Goal: Information Seeking & Learning: Learn about a topic

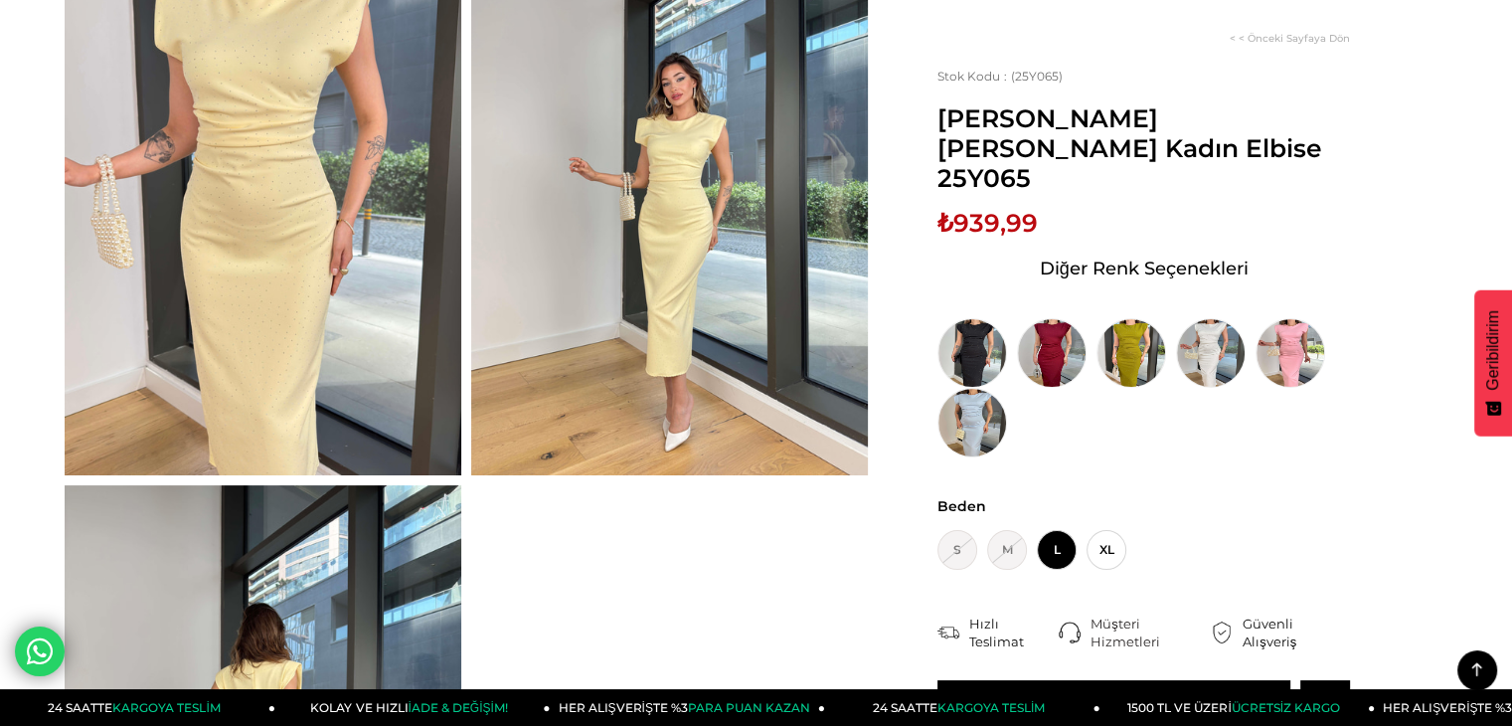
scroll to position [99, 0]
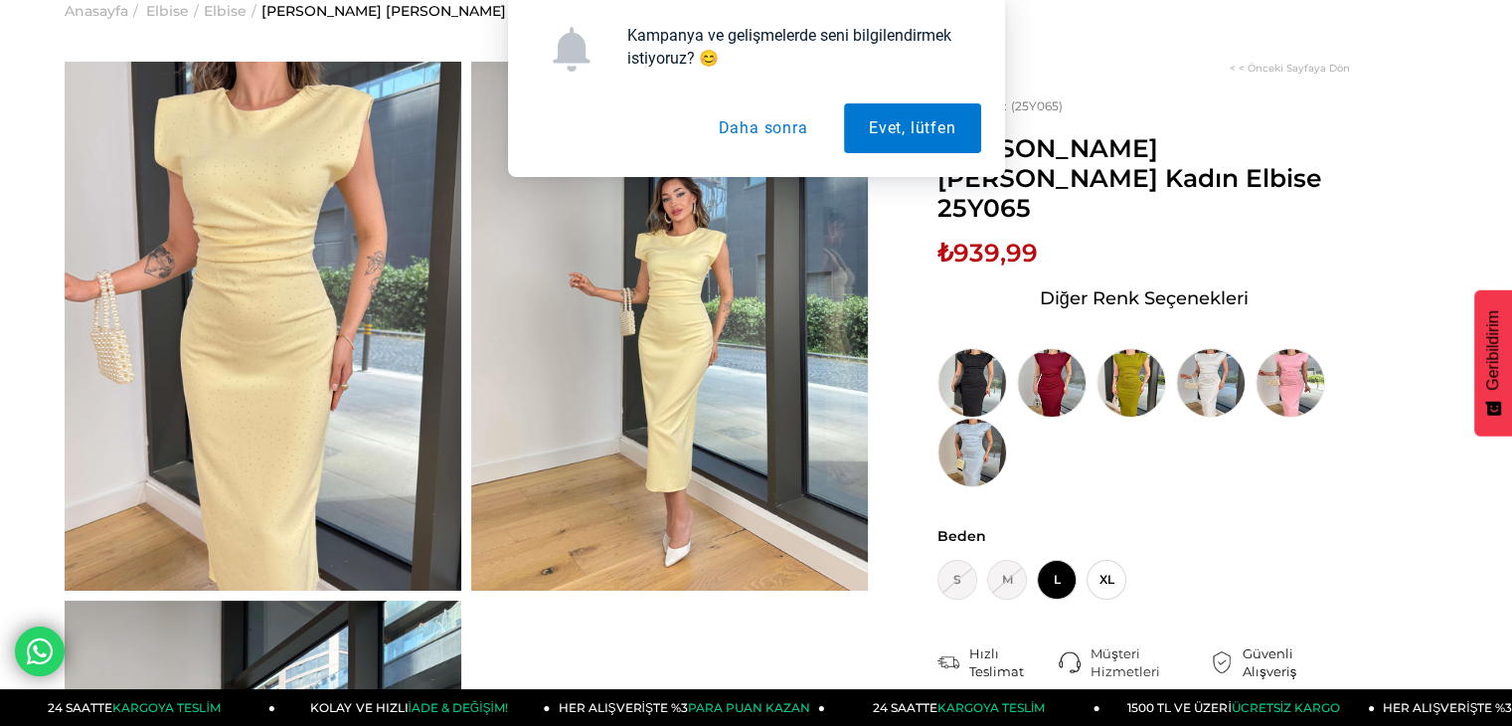
click at [797, 137] on button "Daha sonra" at bounding box center [762, 128] width 139 height 50
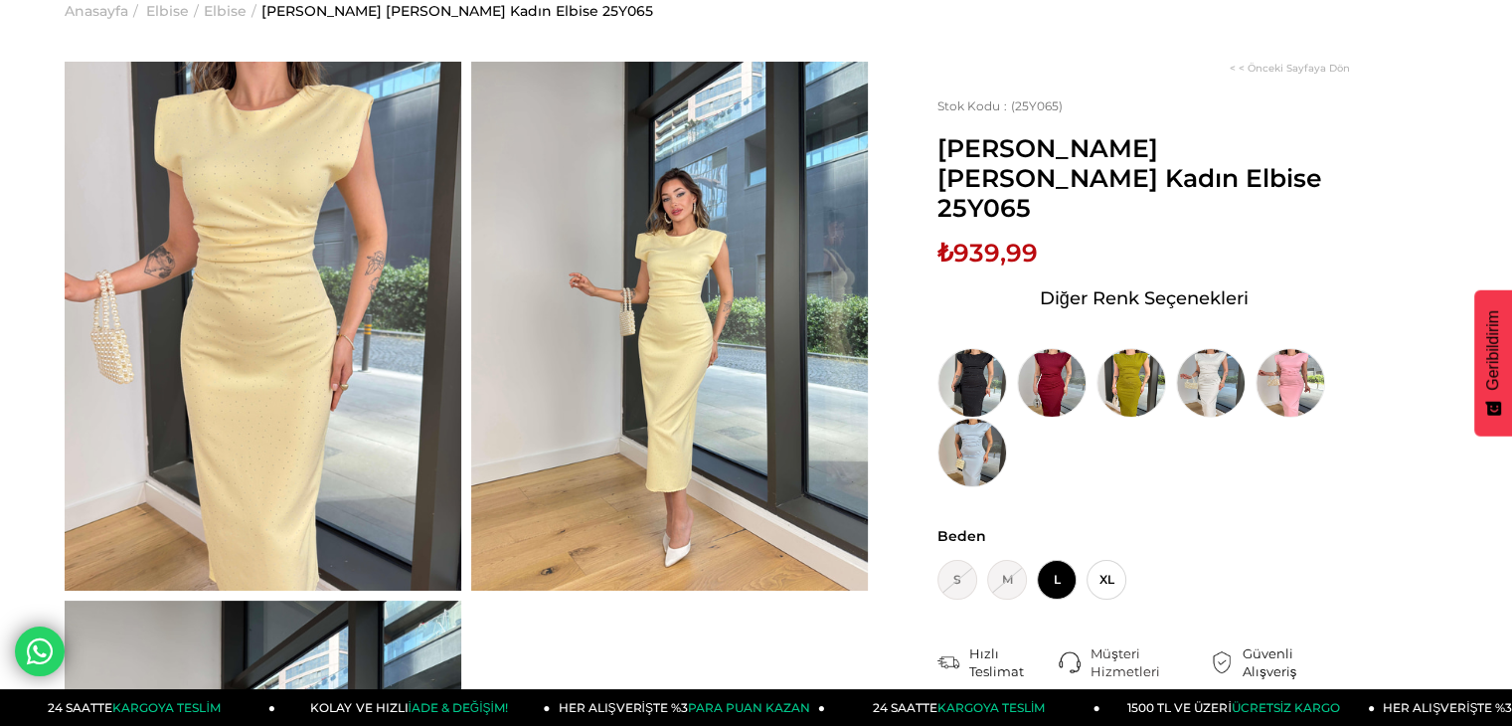
click at [683, 285] on img at bounding box center [669, 326] width 397 height 529
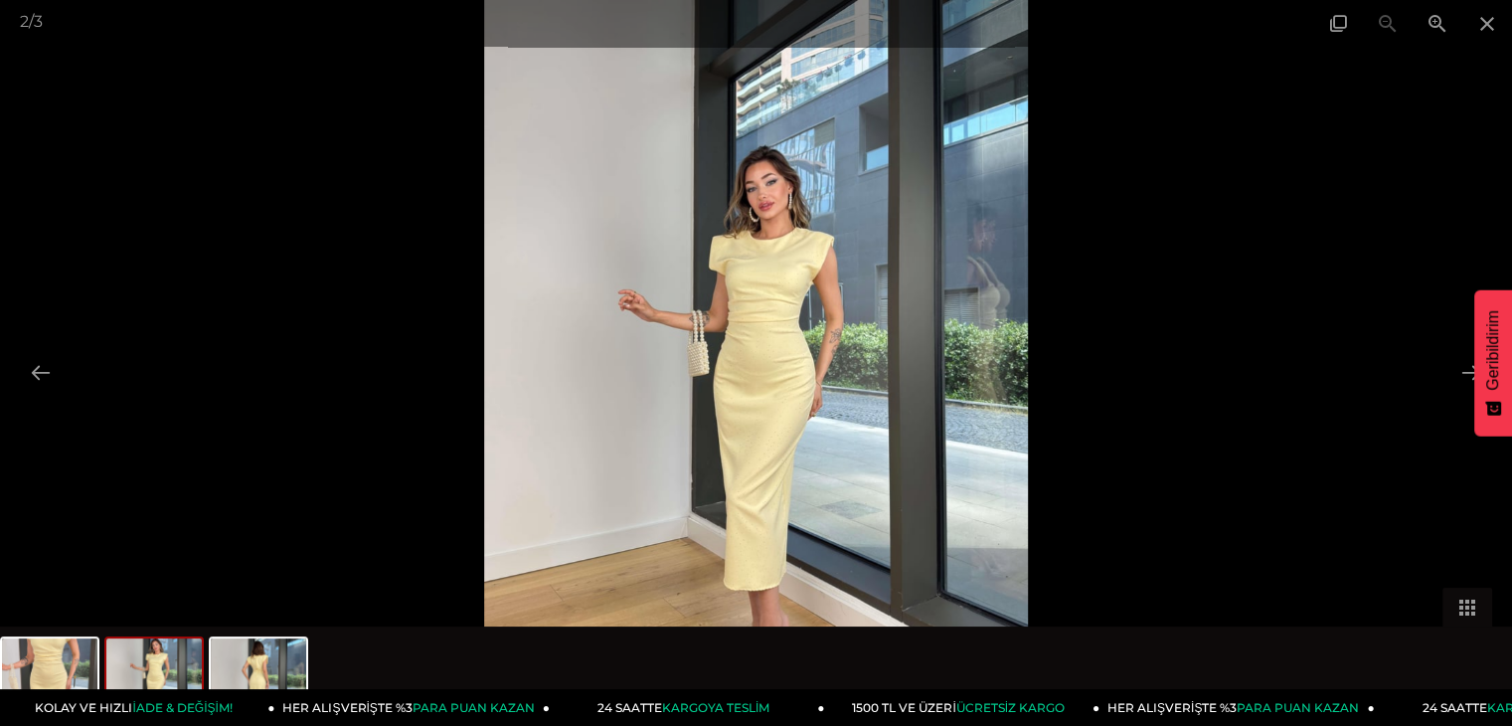
scroll to position [0, 0]
click at [785, 355] on img at bounding box center [756, 363] width 545 height 726
drag, startPoint x: 769, startPoint y: 410, endPoint x: 769, endPoint y: 367, distance: 42.8
click at [769, 367] on img at bounding box center [756, 363] width 545 height 726
click at [120, 672] on img at bounding box center [153, 676] width 95 height 76
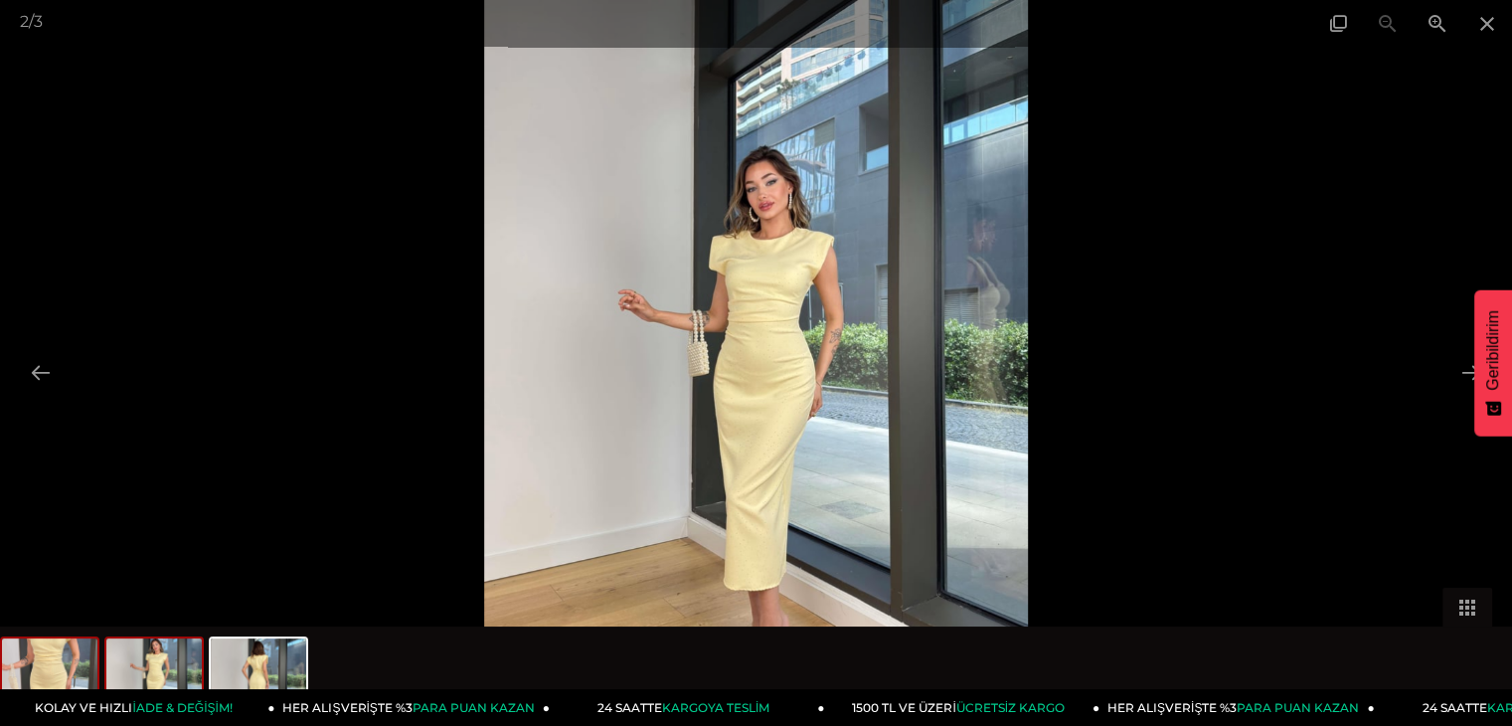
click at [68, 665] on img at bounding box center [49, 676] width 95 height 76
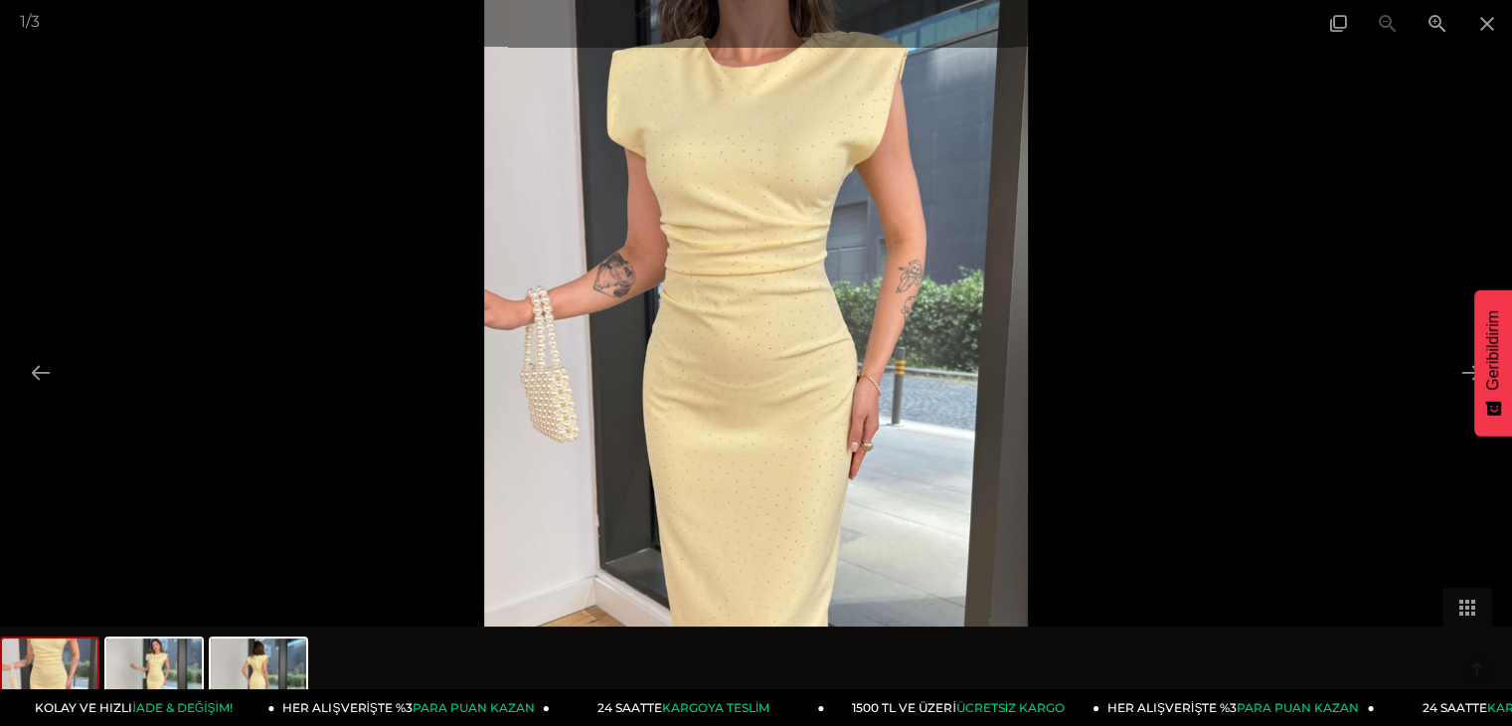
scroll to position [398, 0]
click at [935, 248] on img at bounding box center [756, 363] width 545 height 726
click at [838, 260] on img at bounding box center [756, 363] width 545 height 726
drag, startPoint x: 825, startPoint y: 316, endPoint x: 823, endPoint y: 440, distance: 124.3
click at [823, 440] on img at bounding box center [756, 363] width 545 height 726
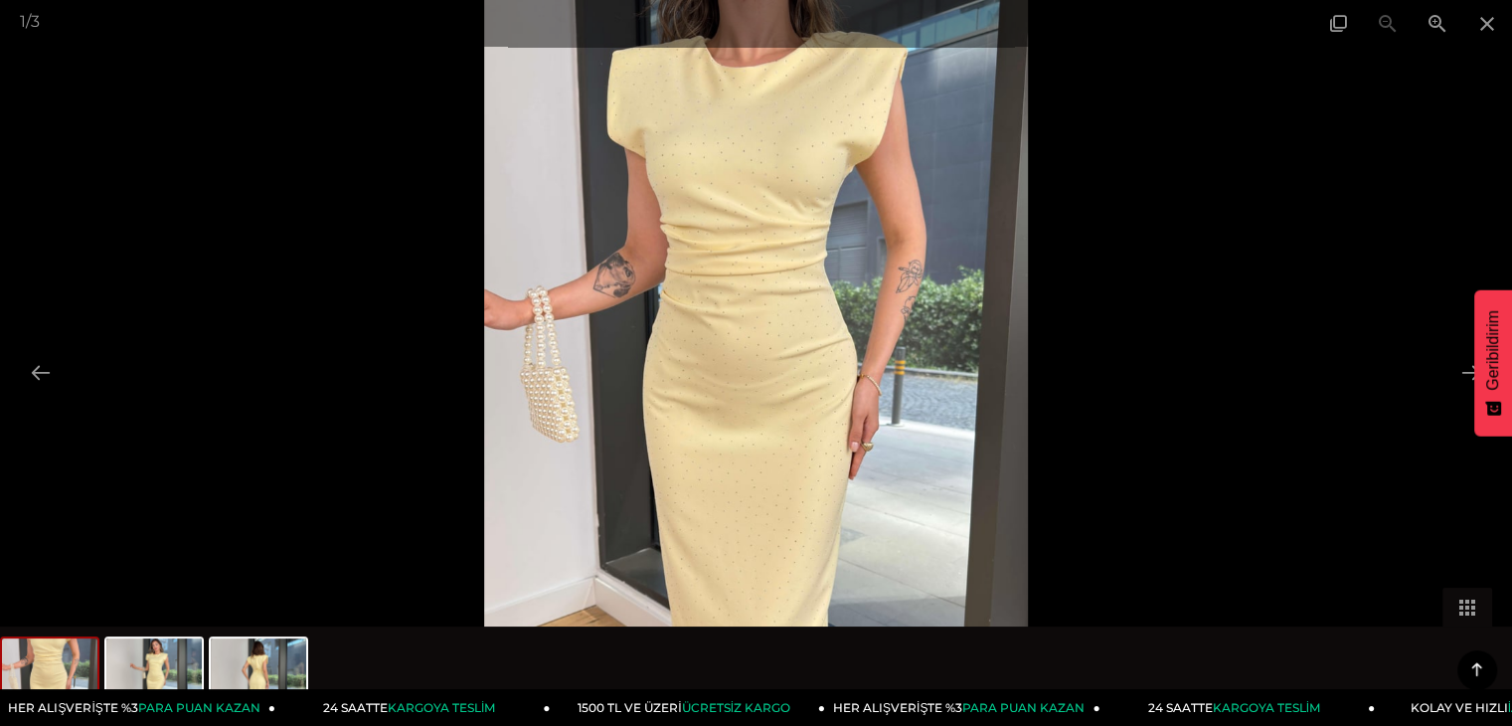
drag, startPoint x: 792, startPoint y: 288, endPoint x: 793, endPoint y: 244, distance: 44.8
click at [792, 246] on img at bounding box center [756, 363] width 545 height 726
click at [1434, 36] on span at bounding box center [1438, 23] width 50 height 47
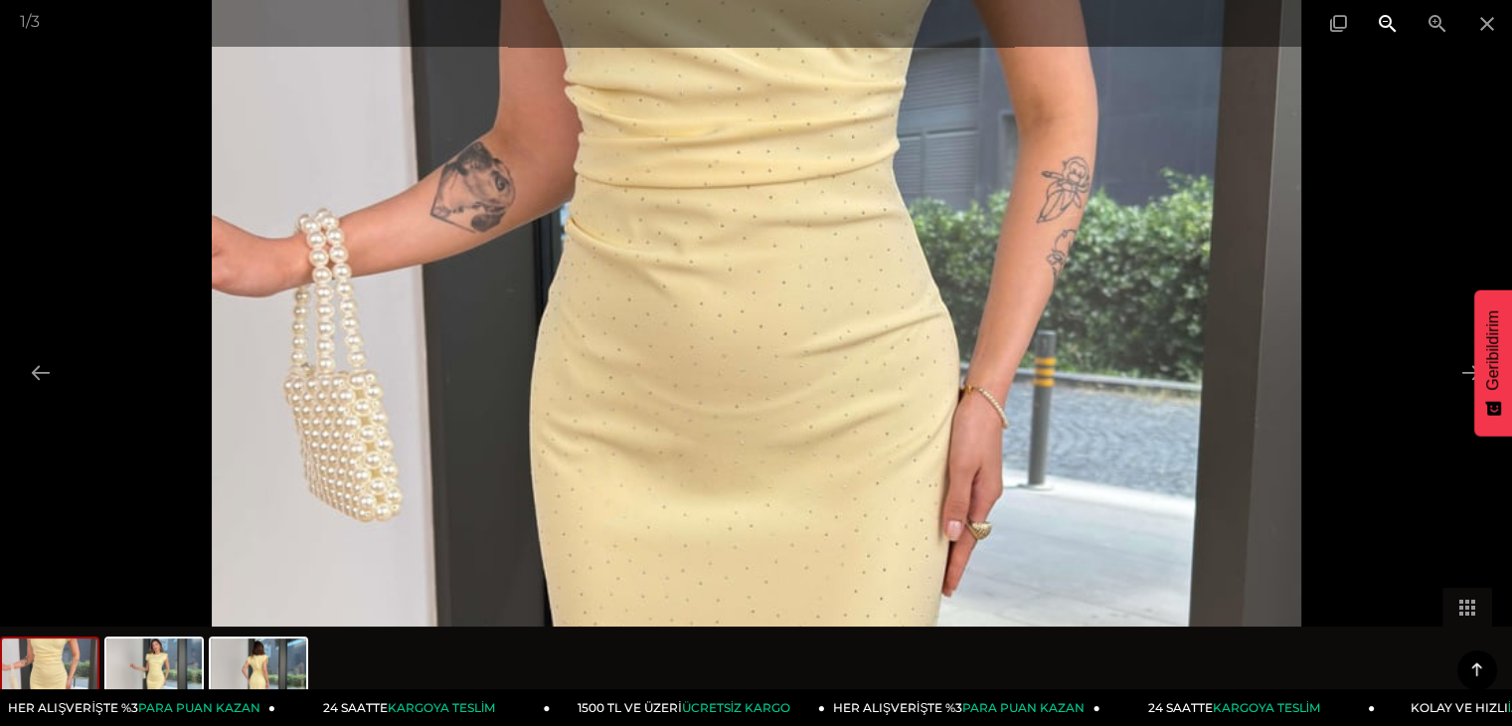
click at [1392, 28] on span at bounding box center [1388, 23] width 50 height 47
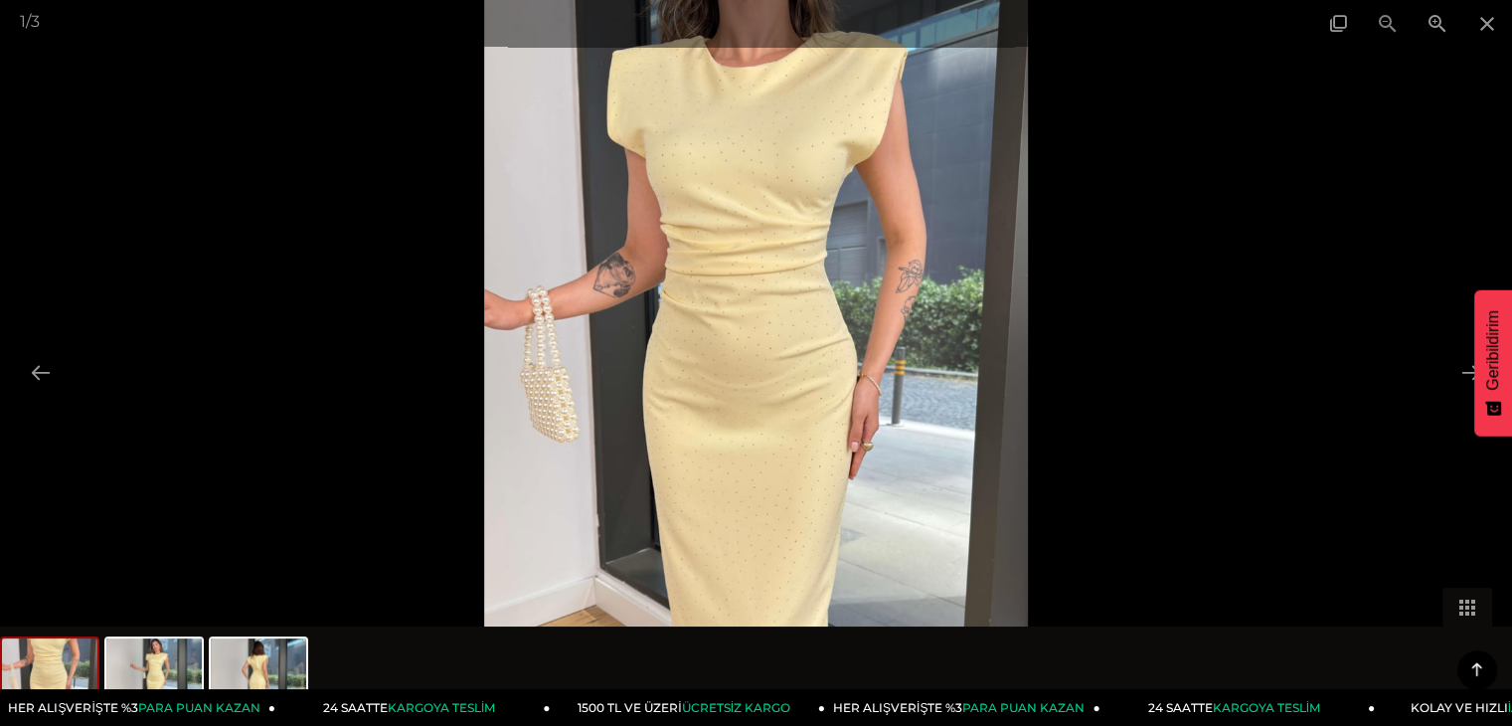
click at [1392, 28] on div "1 / 3" at bounding box center [756, 23] width 1512 height 47
drag, startPoint x: 800, startPoint y: 511, endPoint x: 812, endPoint y: 392, distance: 119.9
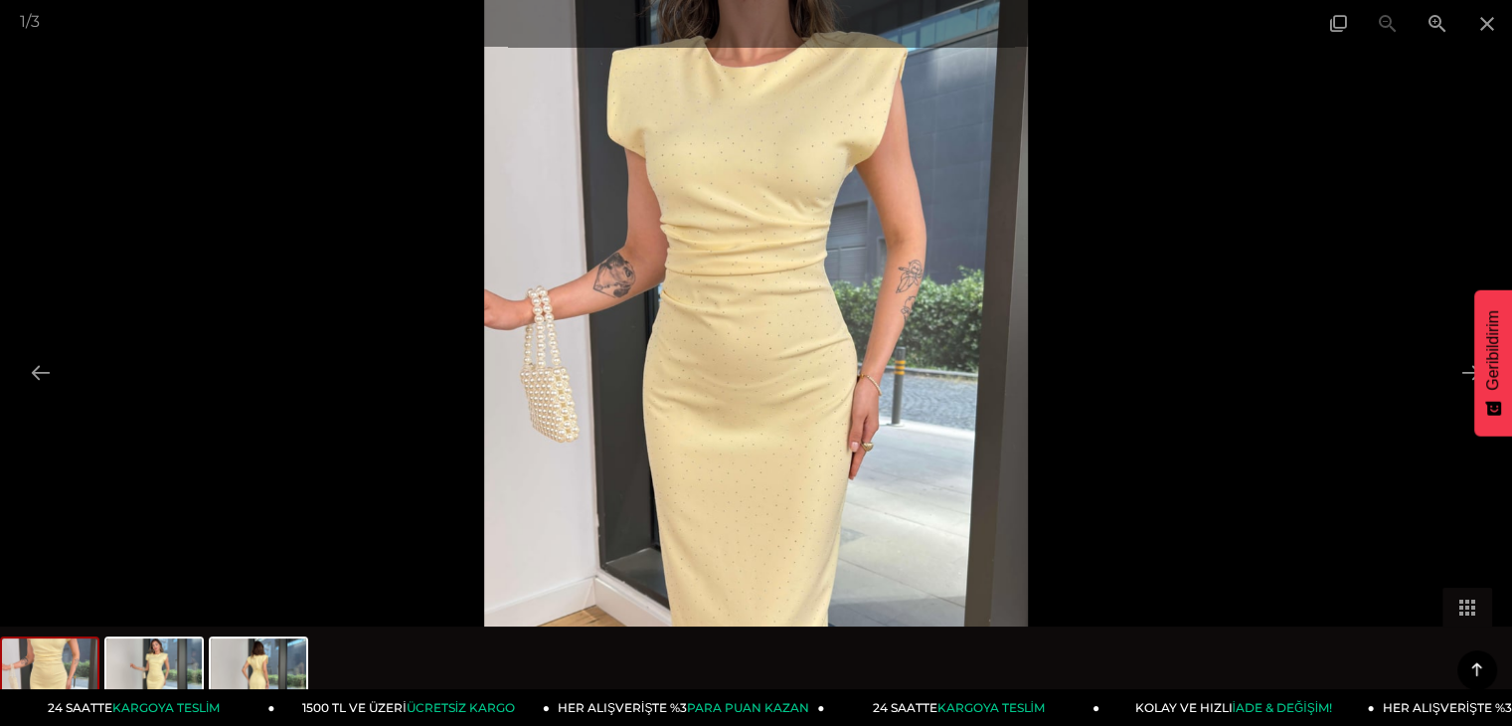
click at [812, 392] on img at bounding box center [756, 363] width 545 height 726
click at [1492, 25] on span at bounding box center [1487, 23] width 50 height 47
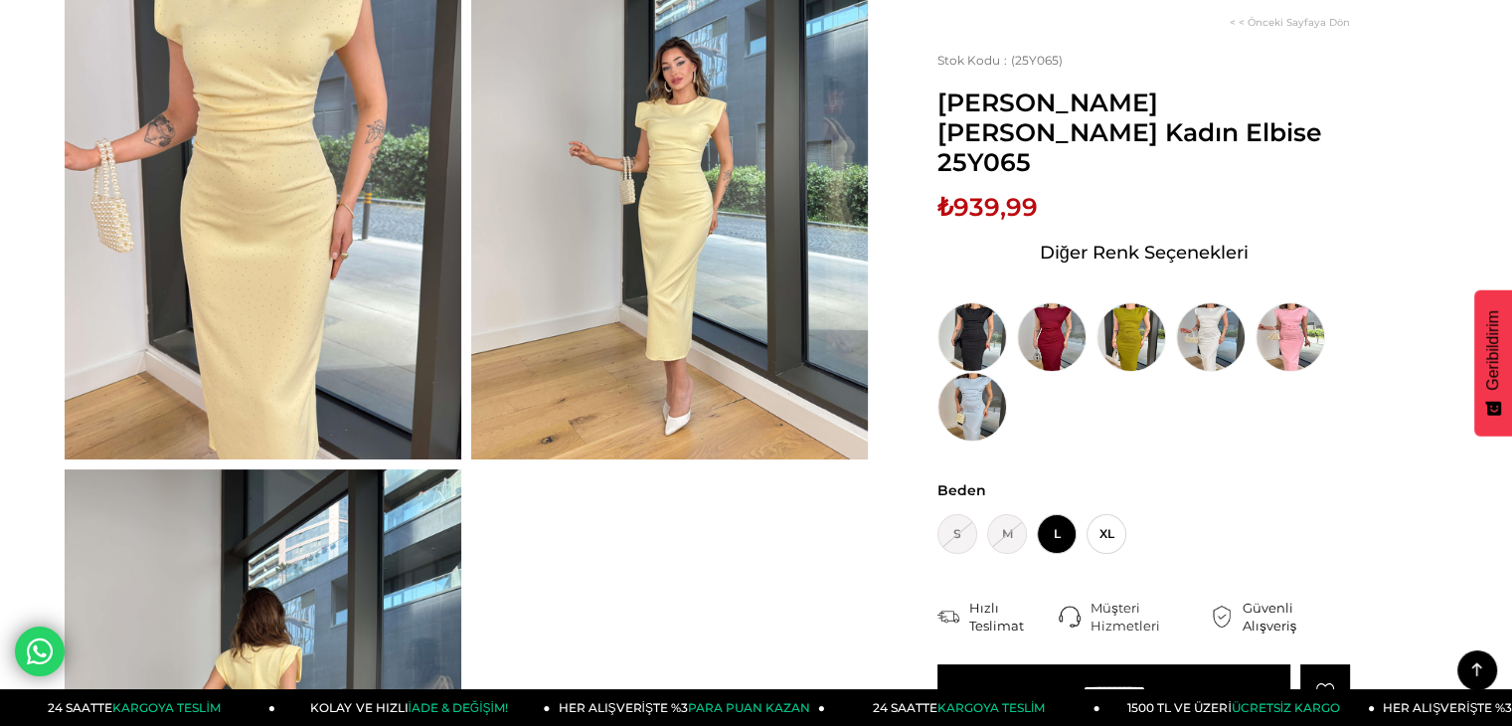
scroll to position [99, 0]
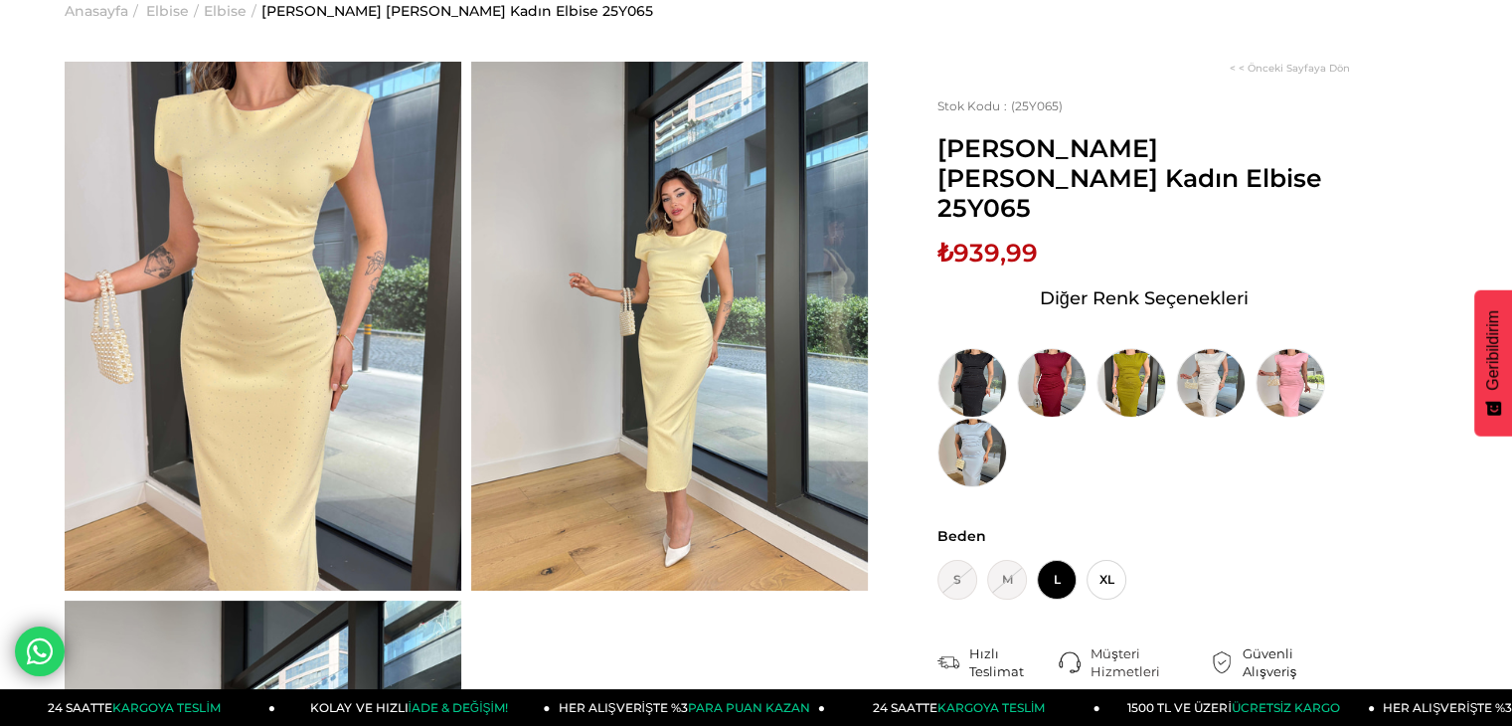
click at [662, 357] on img at bounding box center [669, 326] width 397 height 529
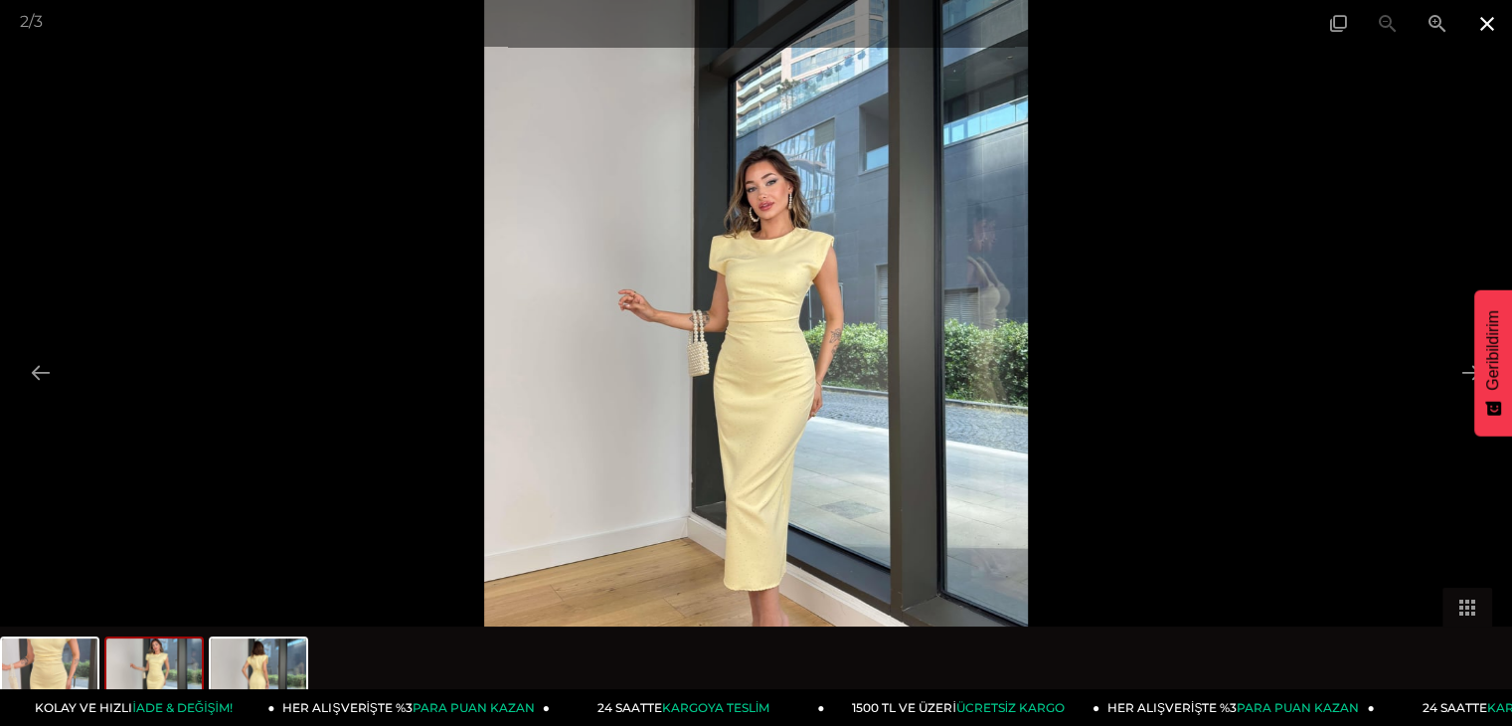
click at [1487, 21] on span at bounding box center [1487, 23] width 50 height 47
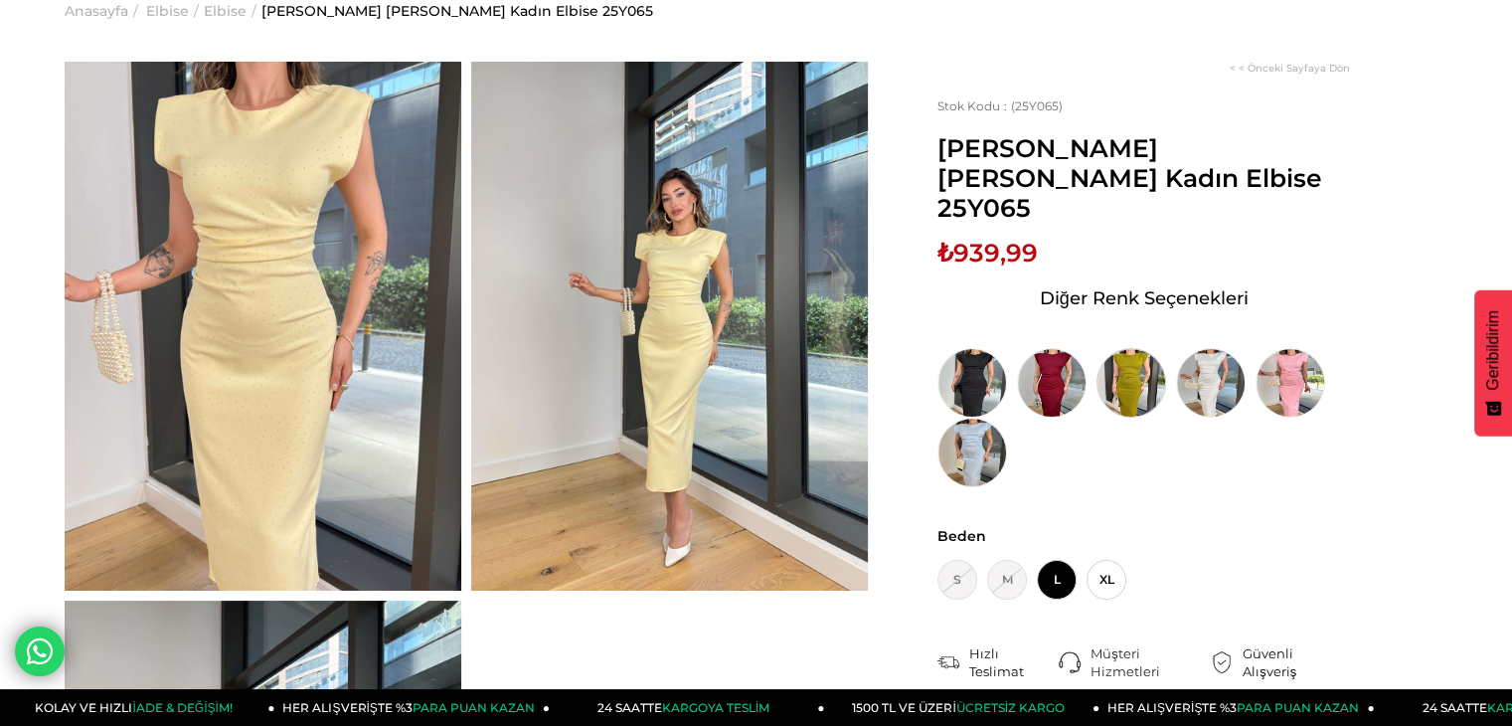
click at [1152, 349] on img at bounding box center [1132, 383] width 70 height 70
click at [1128, 358] on img at bounding box center [1132, 383] width 70 height 70
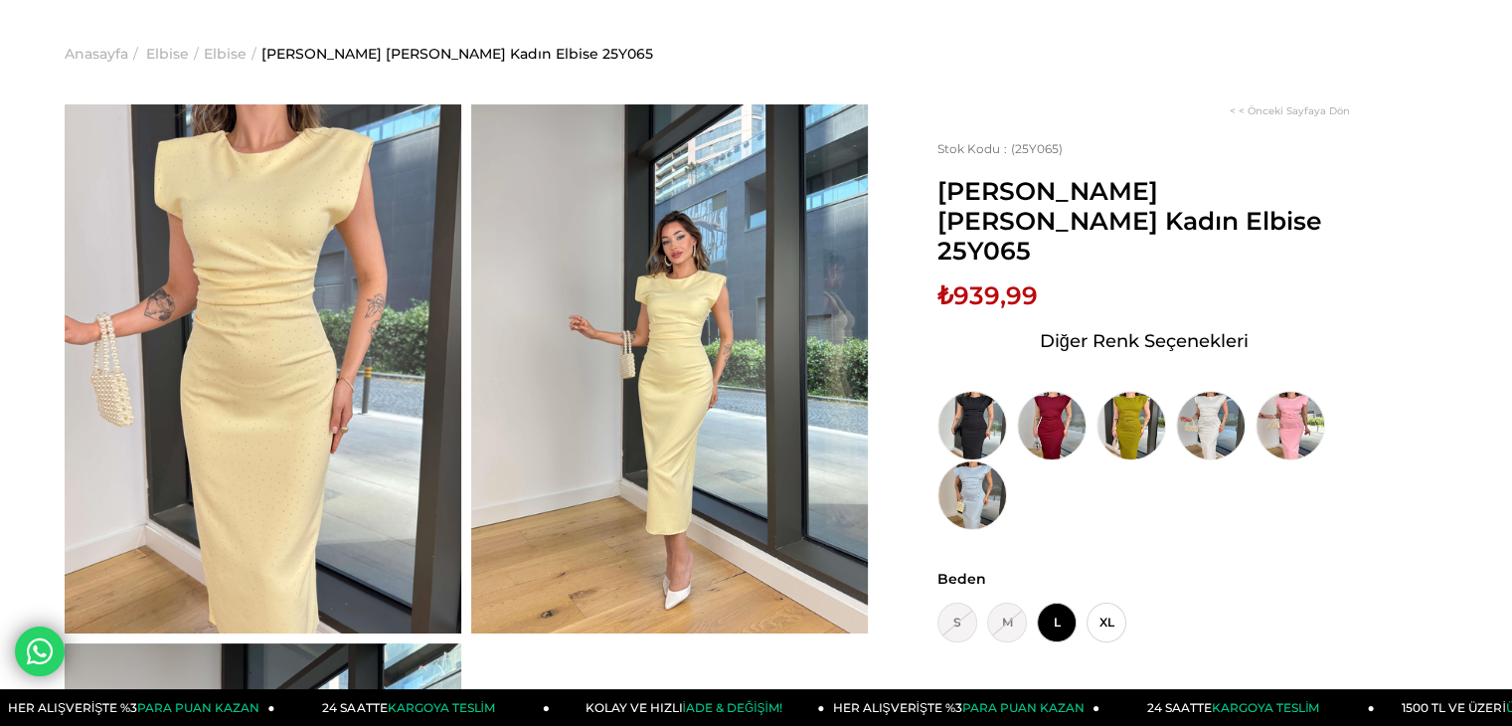
click at [690, 389] on img at bounding box center [669, 368] width 397 height 529
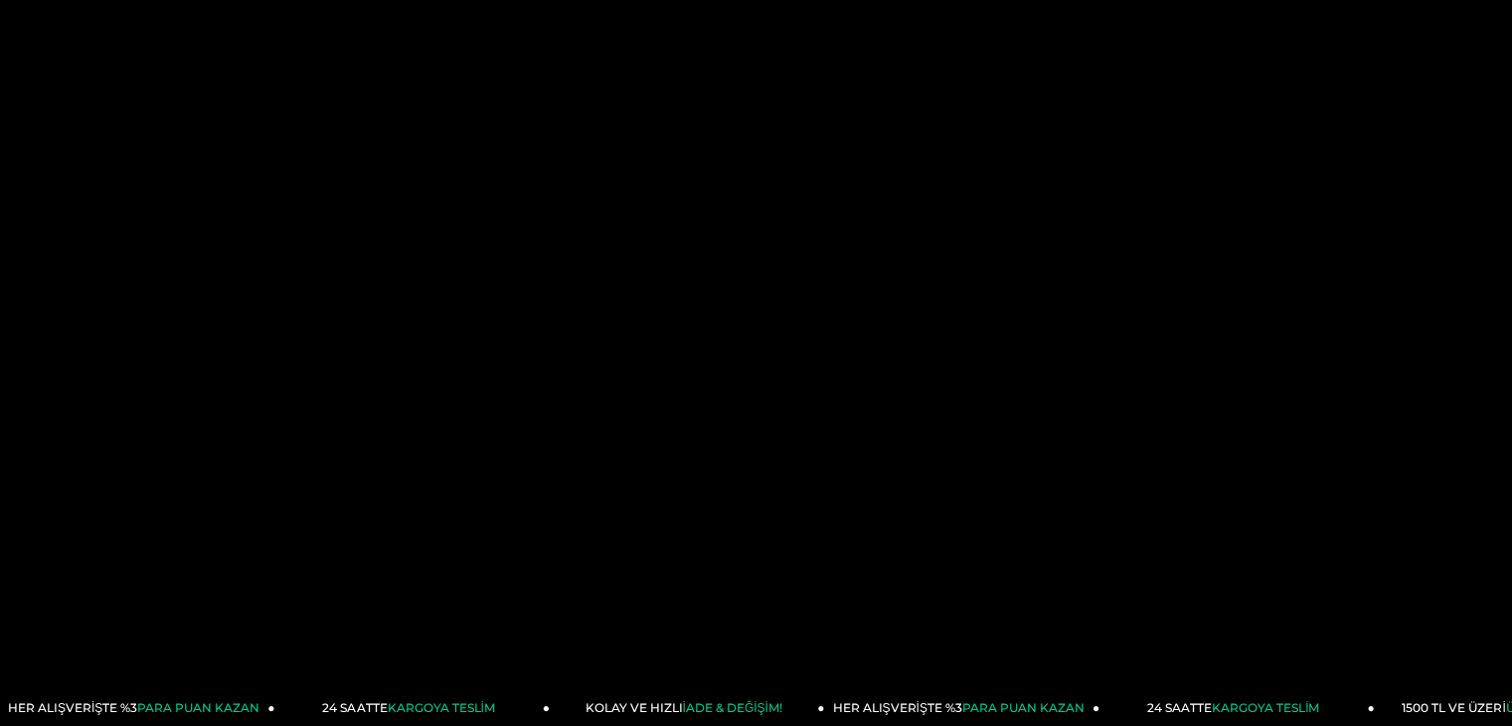
click at [690, 389] on img at bounding box center [756, 363] width 545 height 726
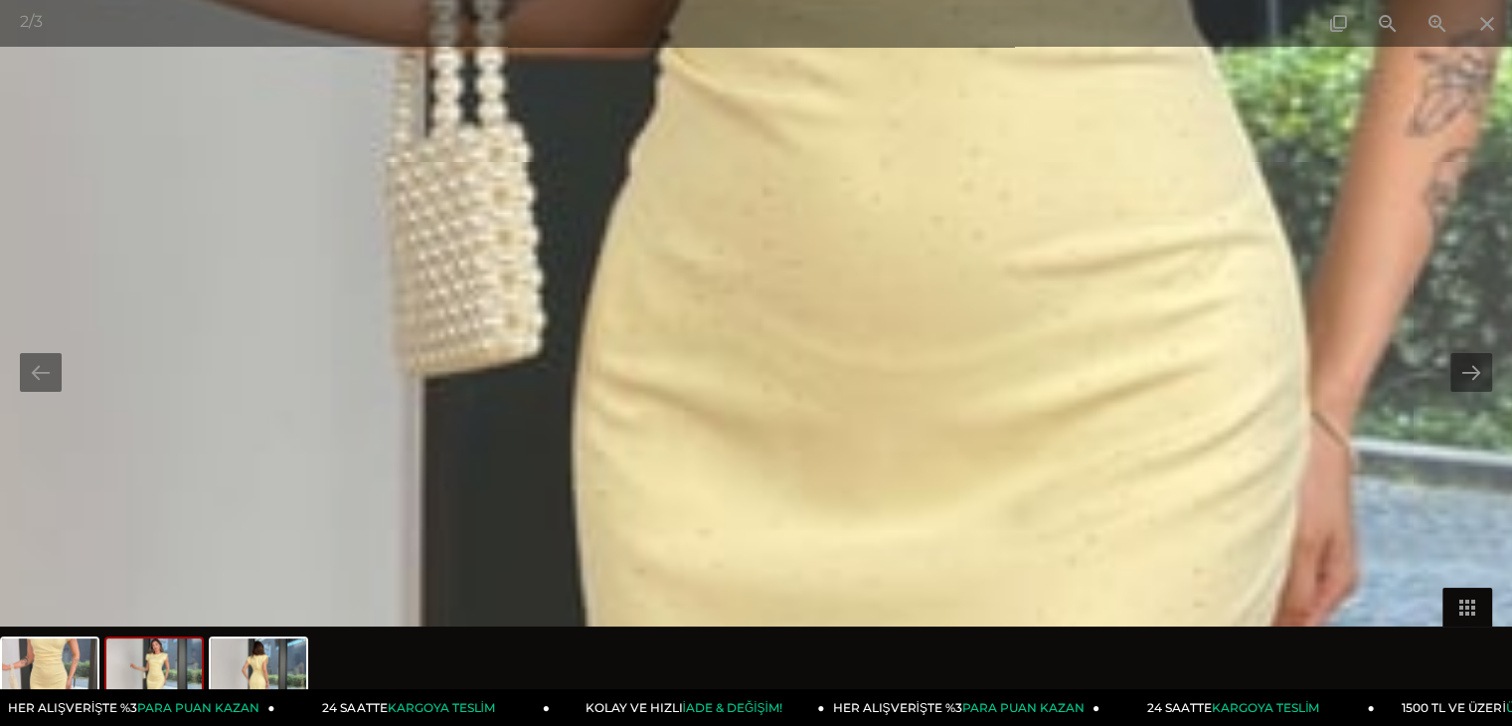
drag, startPoint x: 855, startPoint y: 257, endPoint x: 481, endPoint y: 484, distance: 437.7
click at [481, 484] on img at bounding box center [879, 280] width 3914 height 5216
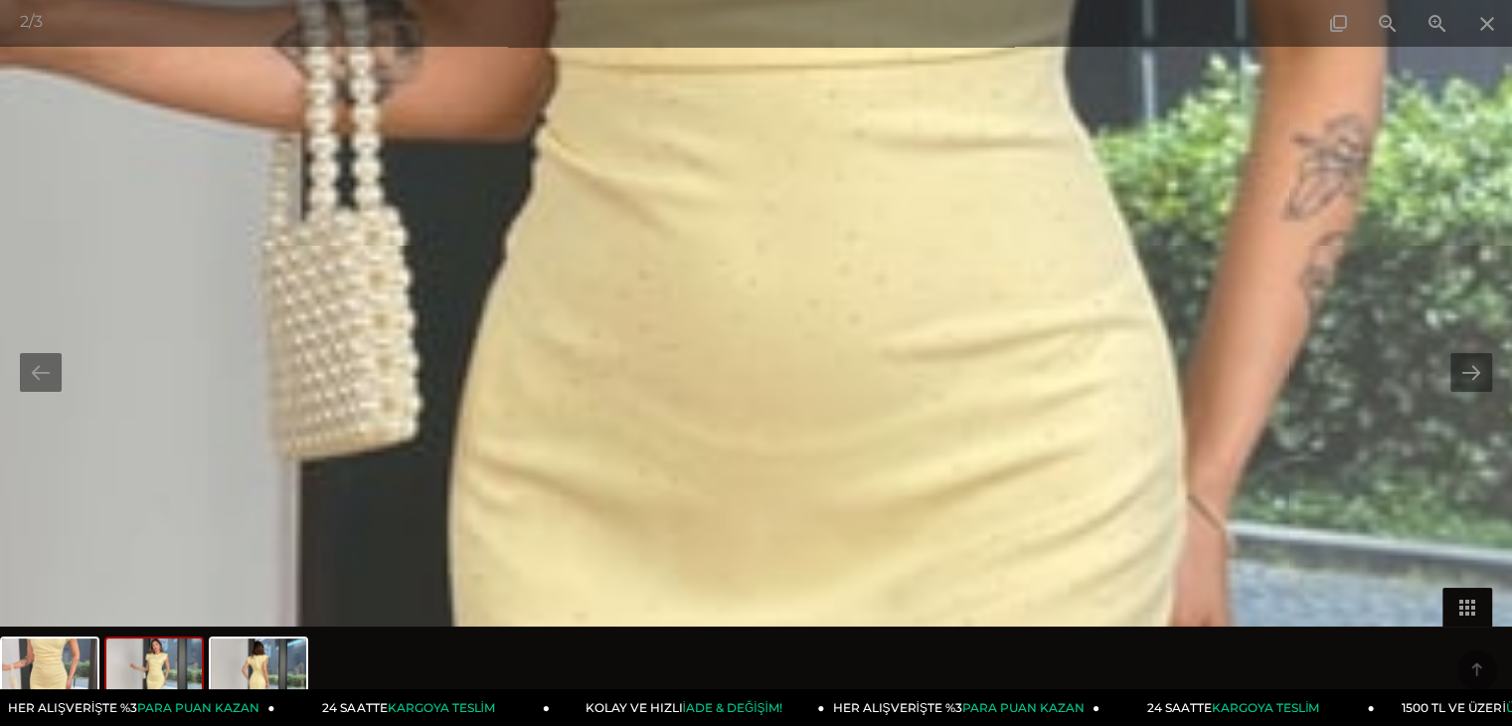
scroll to position [497, 0]
click at [863, 249] on img at bounding box center [755, 363] width 3914 height 5216
click at [1384, 25] on span at bounding box center [1388, 23] width 50 height 47
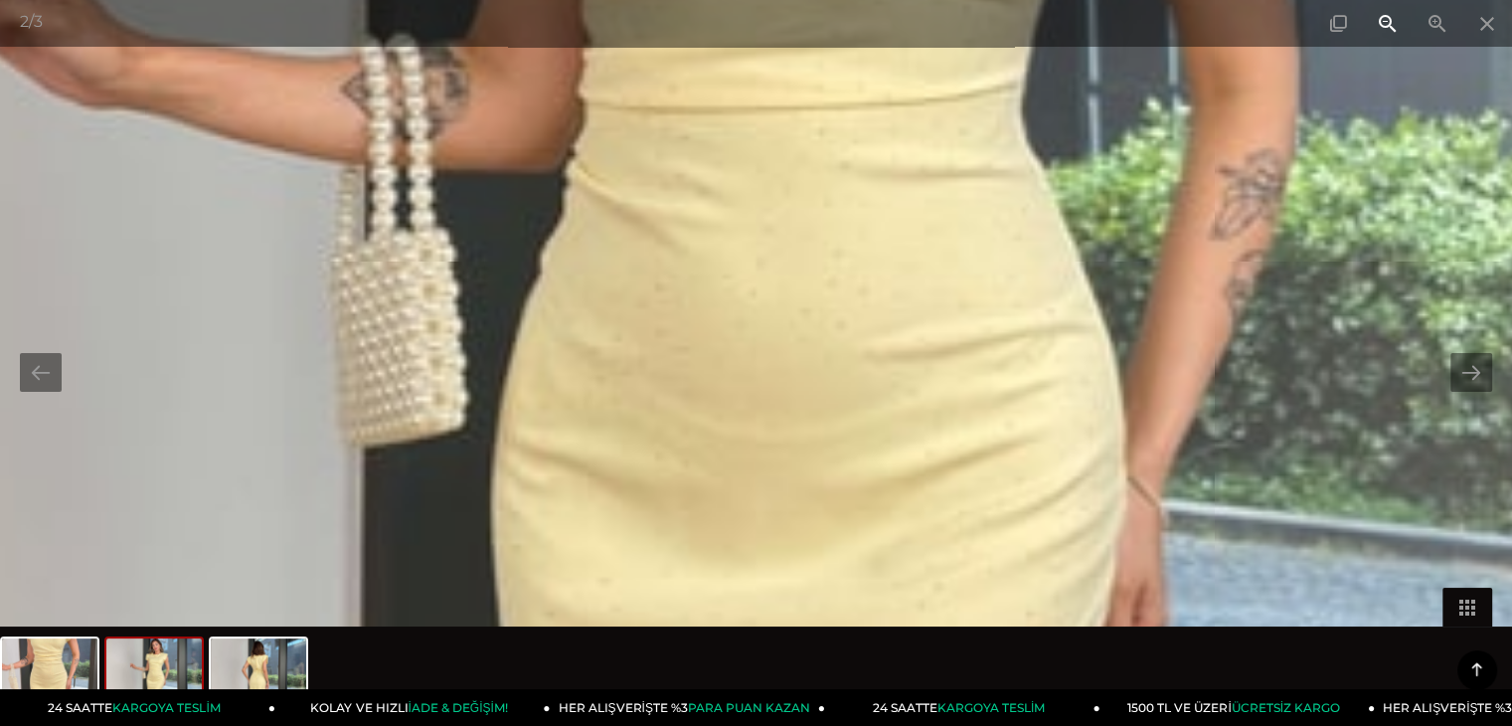
click at [1384, 25] on span at bounding box center [1388, 23] width 50 height 47
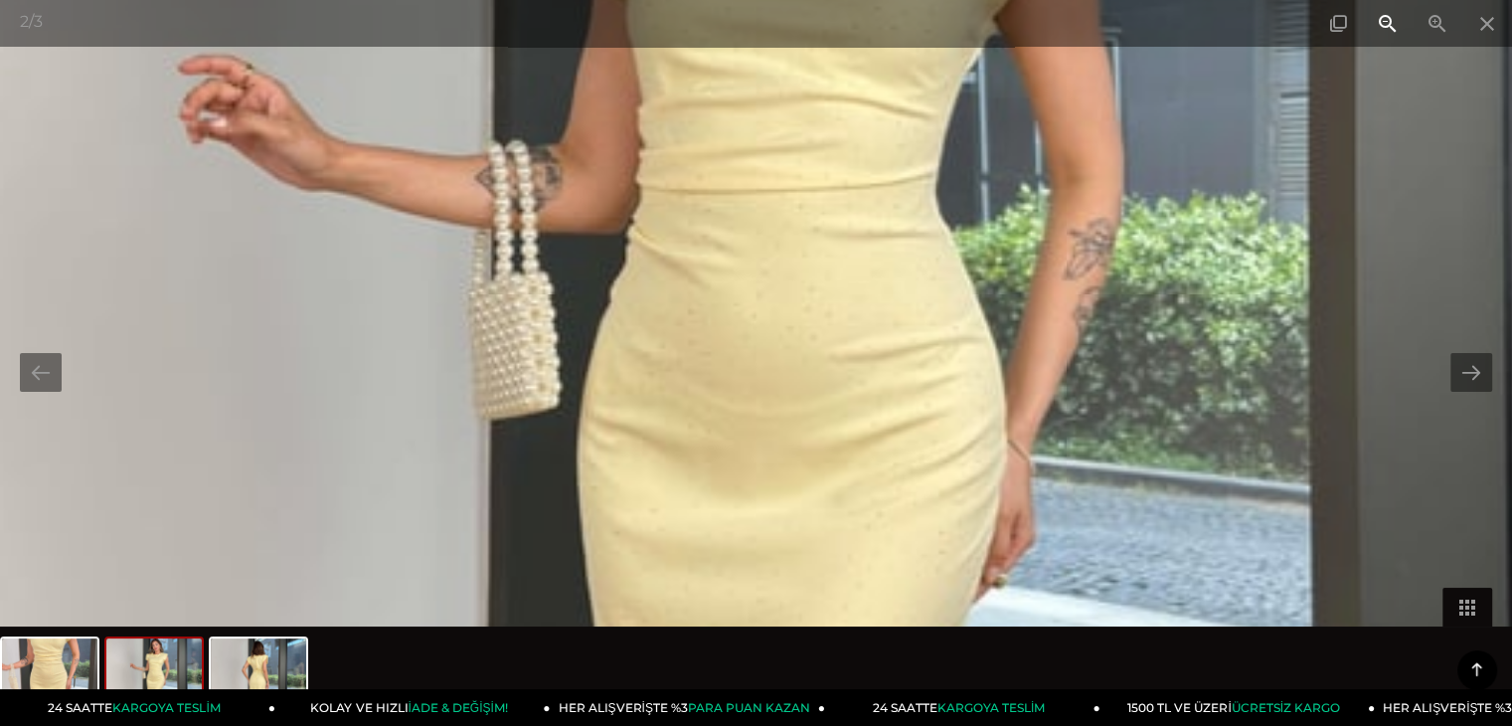
click at [1384, 25] on span at bounding box center [1388, 23] width 50 height 47
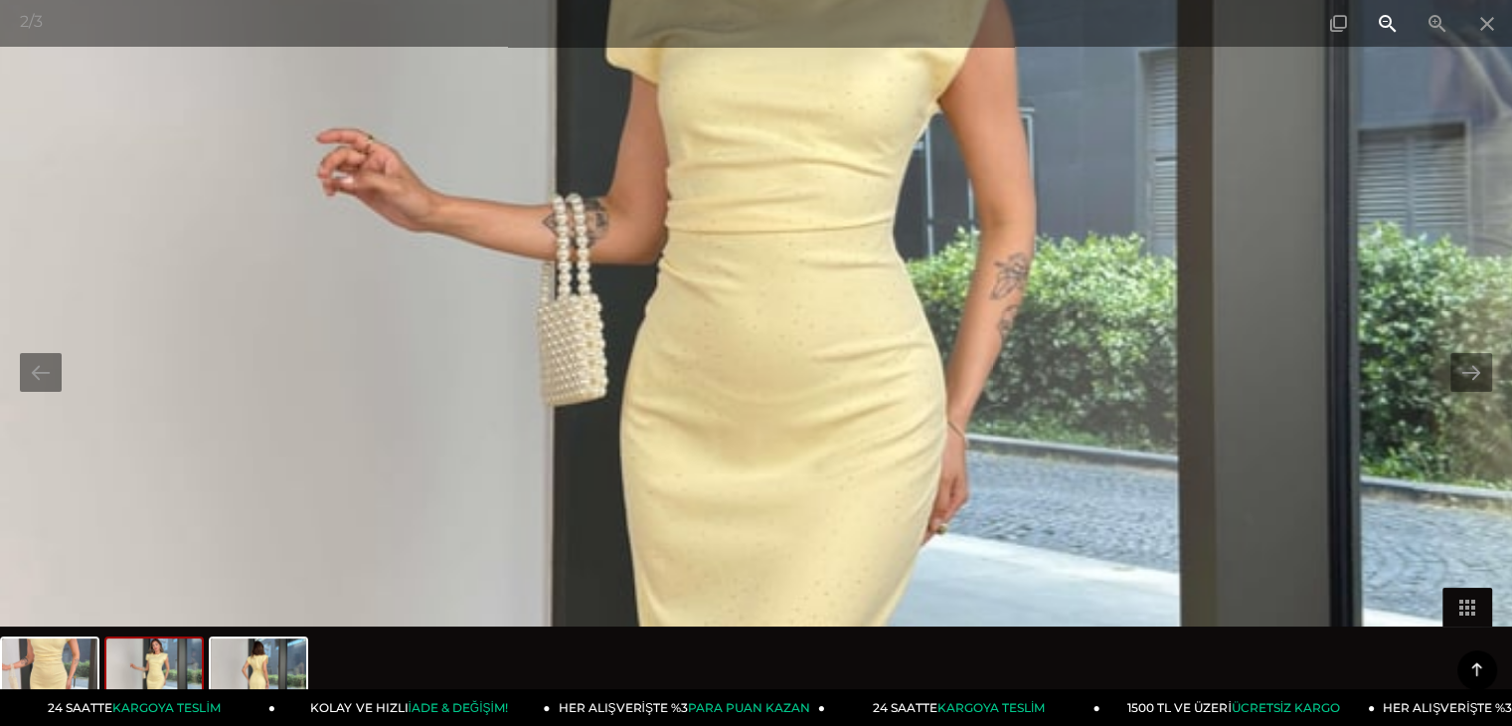
click at [1384, 25] on span at bounding box center [1388, 23] width 50 height 47
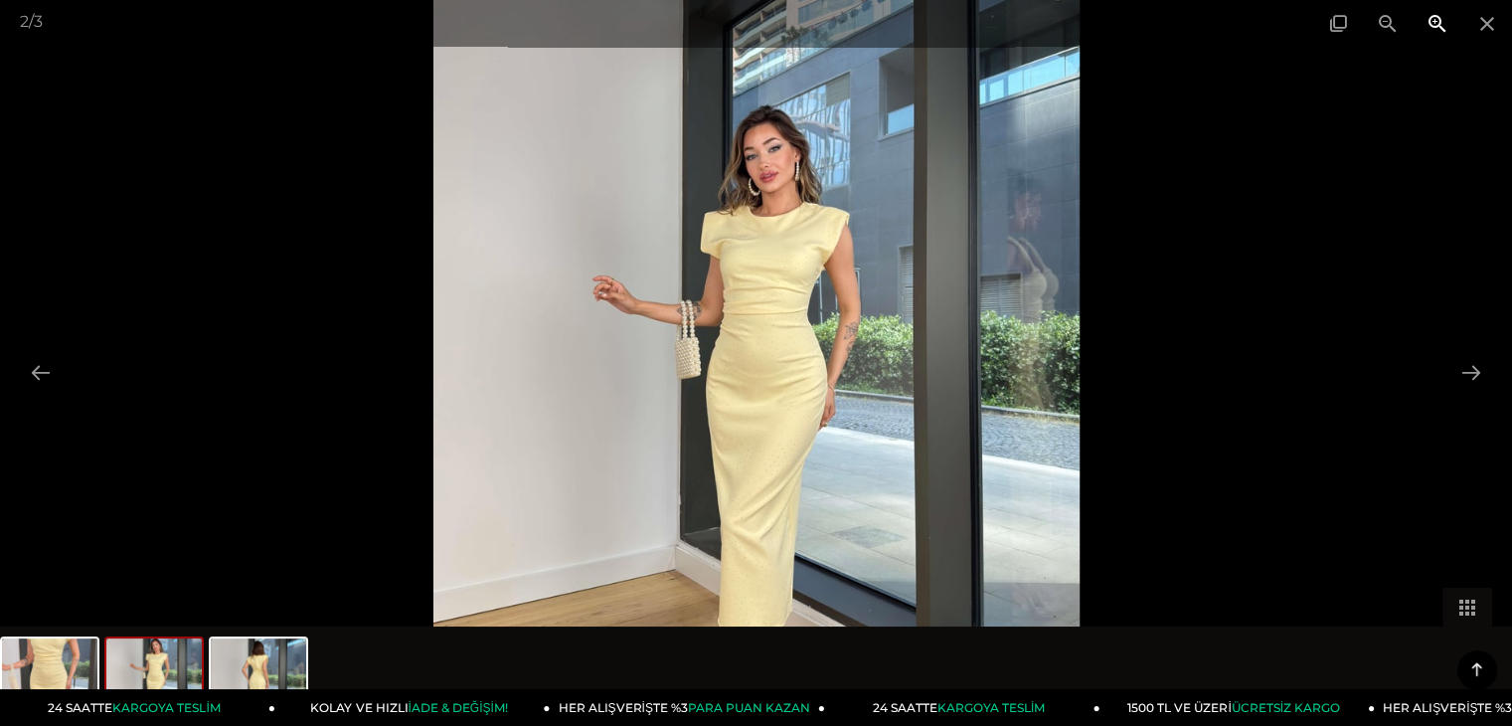
click at [1440, 26] on span at bounding box center [1438, 23] width 50 height 47
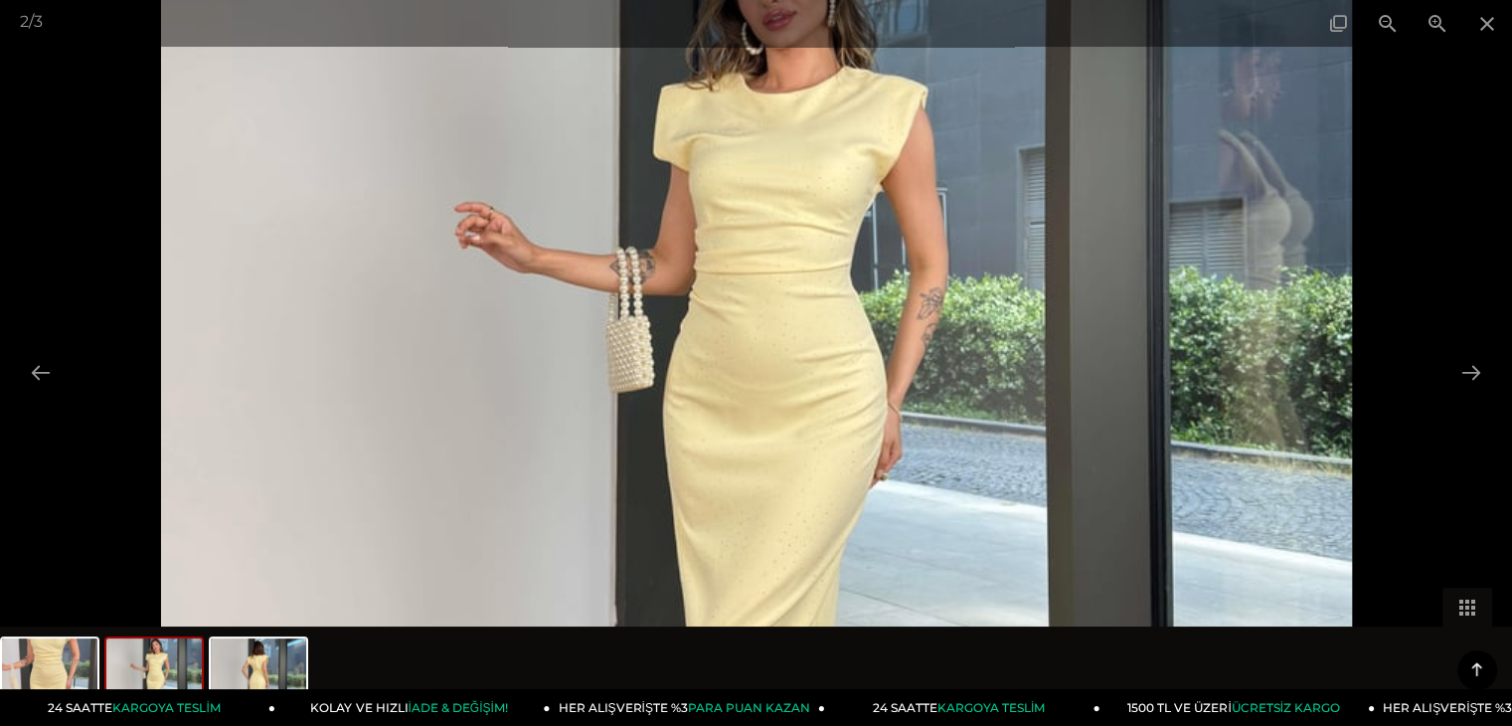
scroll to position [994, 0]
click at [1394, 25] on span at bounding box center [1388, 23] width 50 height 47
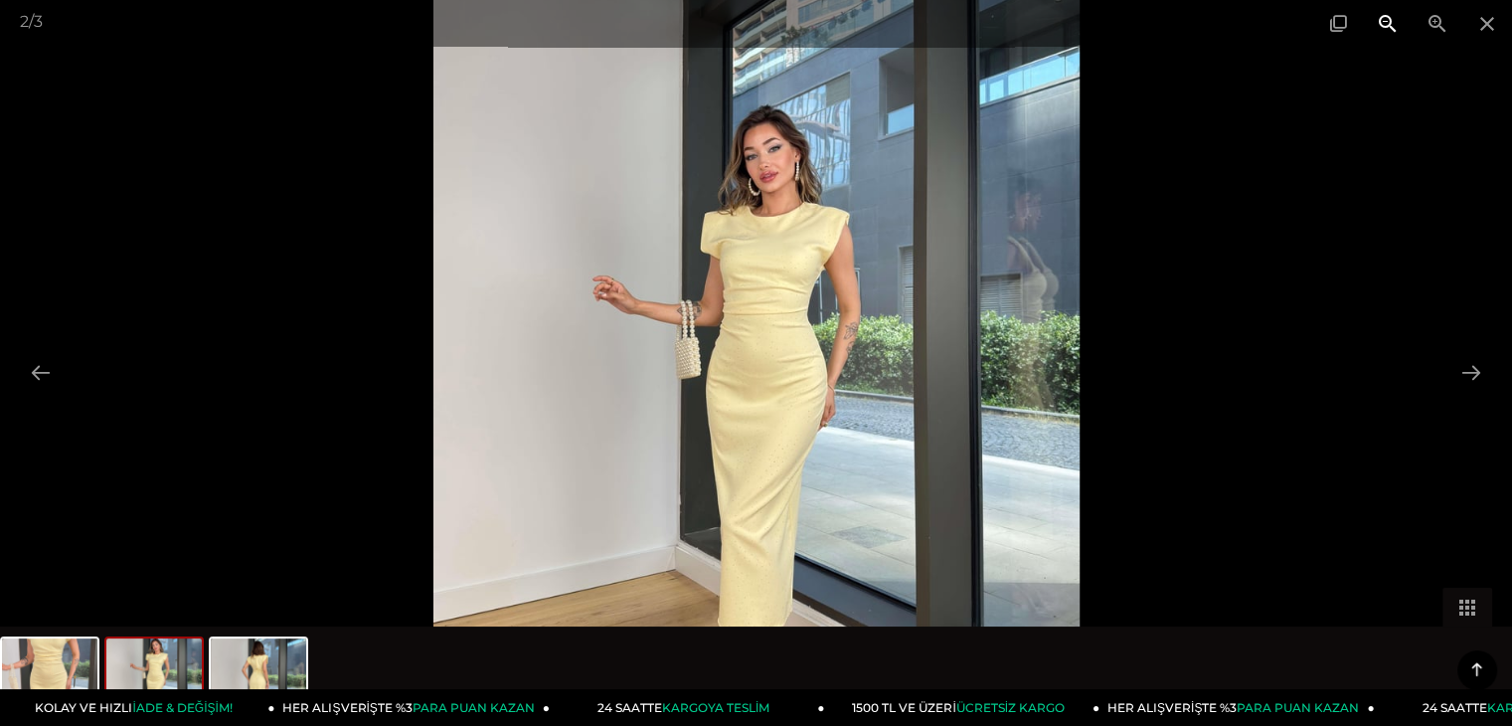
click at [1394, 25] on span at bounding box center [1388, 23] width 50 height 47
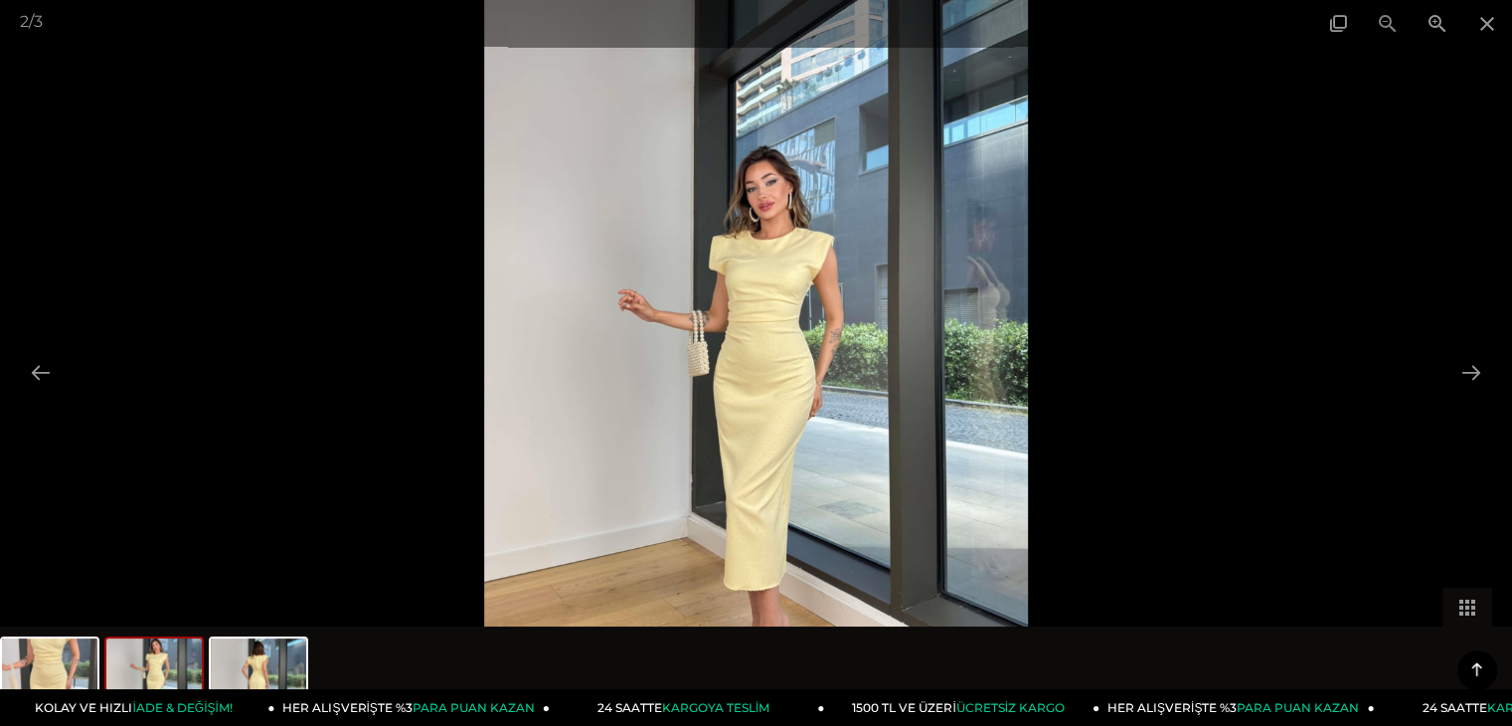
click at [1394, 25] on div "2 / 3" at bounding box center [756, 23] width 1512 height 47
click at [764, 416] on img at bounding box center [756, 363] width 545 height 726
click at [764, 339] on img at bounding box center [756, 363] width 545 height 726
click at [1437, 18] on span at bounding box center [1438, 23] width 50 height 47
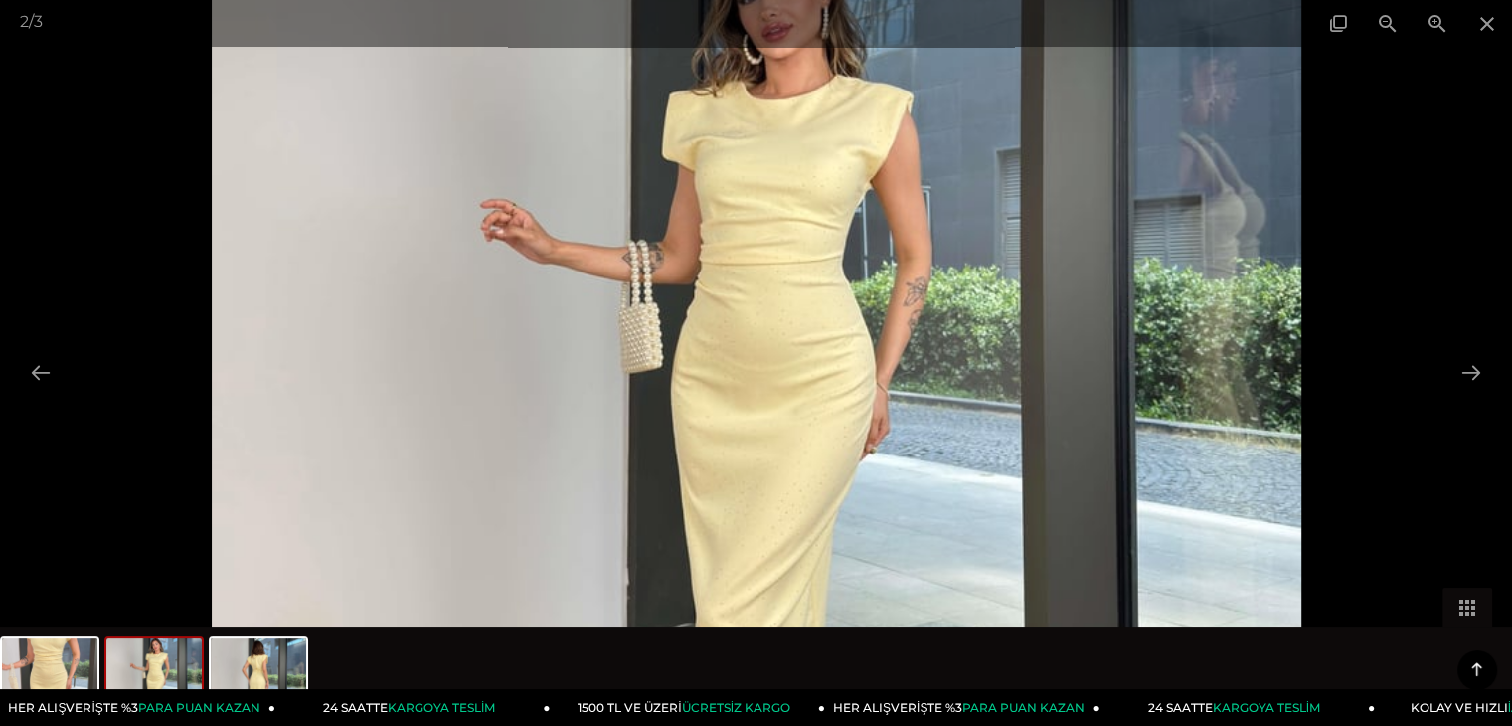
drag, startPoint x: 1022, startPoint y: 415, endPoint x: 1031, endPoint y: 230, distance: 185.1
click at [1030, 230] on img at bounding box center [757, 346] width 1090 height 1452
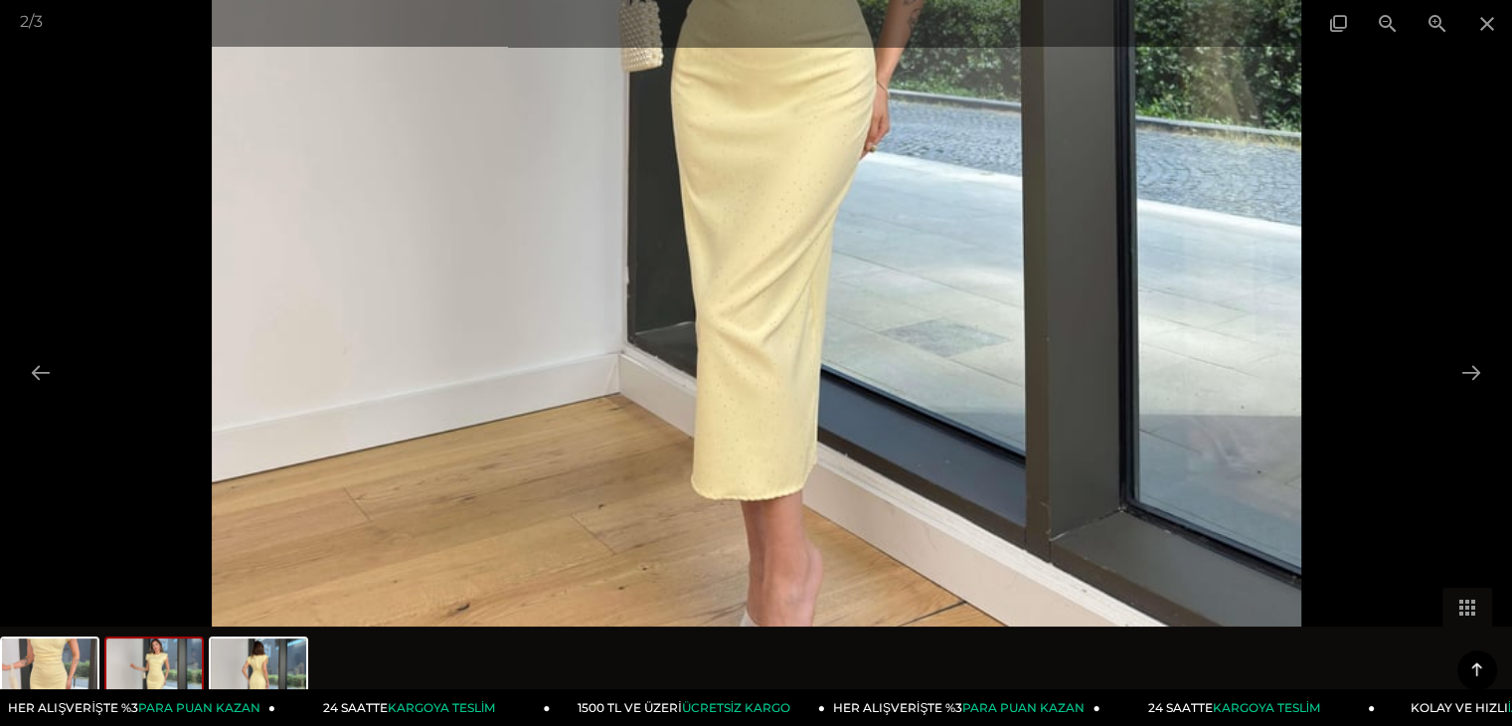
drag, startPoint x: 839, startPoint y: 455, endPoint x: 860, endPoint y: 339, distance: 118.2
click at [860, 339] on img at bounding box center [757, 45] width 1090 height 1452
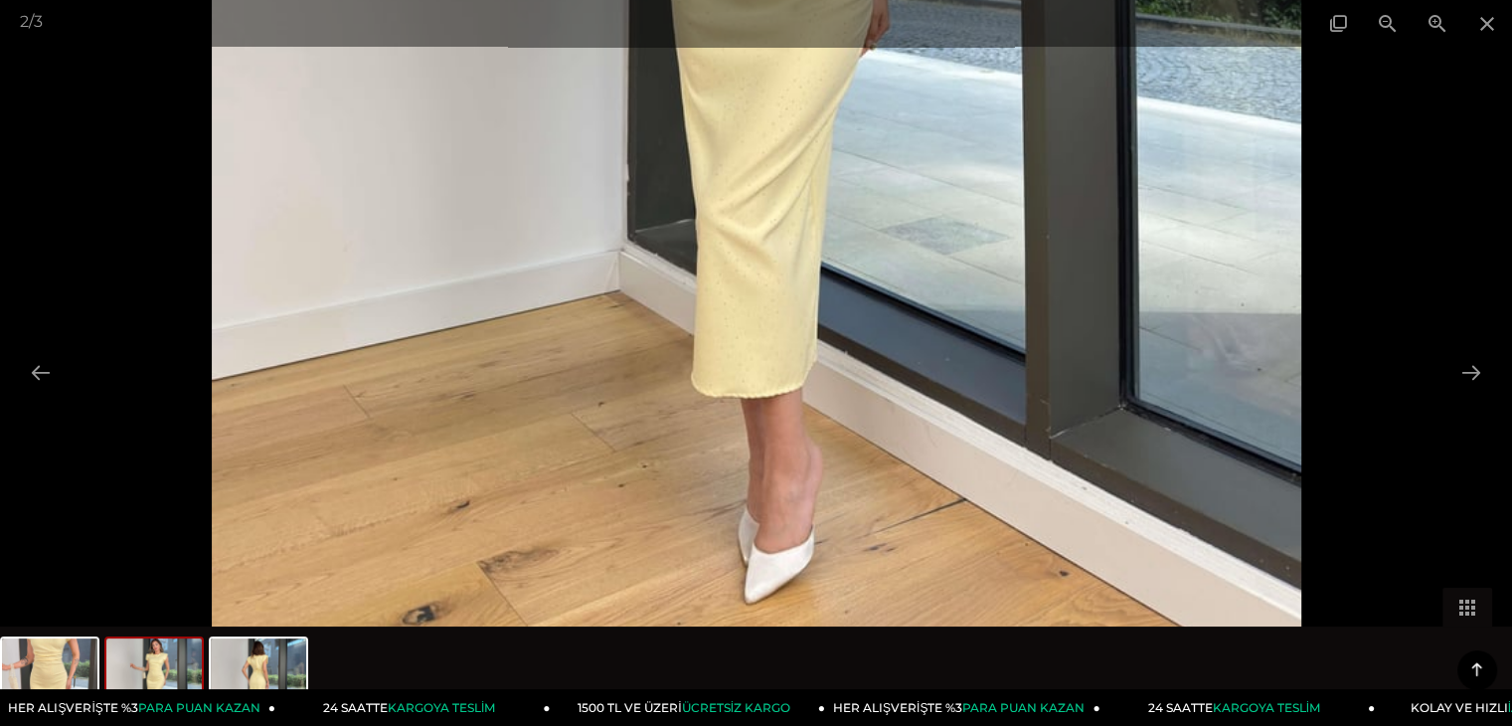
drag, startPoint x: 837, startPoint y: 285, endPoint x: 853, endPoint y: 183, distance: 103.6
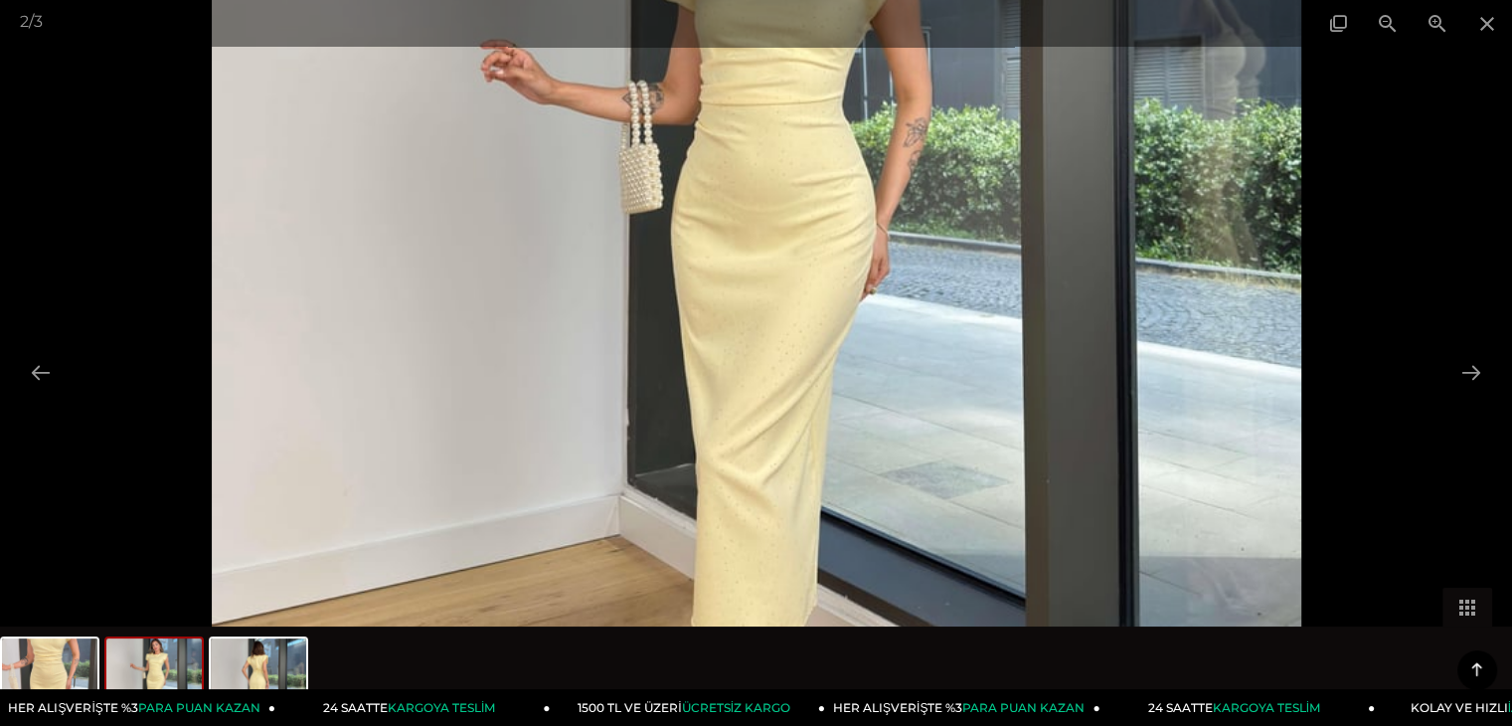
drag, startPoint x: 853, startPoint y: 183, endPoint x: 805, endPoint y: 329, distance: 153.7
click at [815, 378] on img at bounding box center [757, 187] width 1090 height 1452
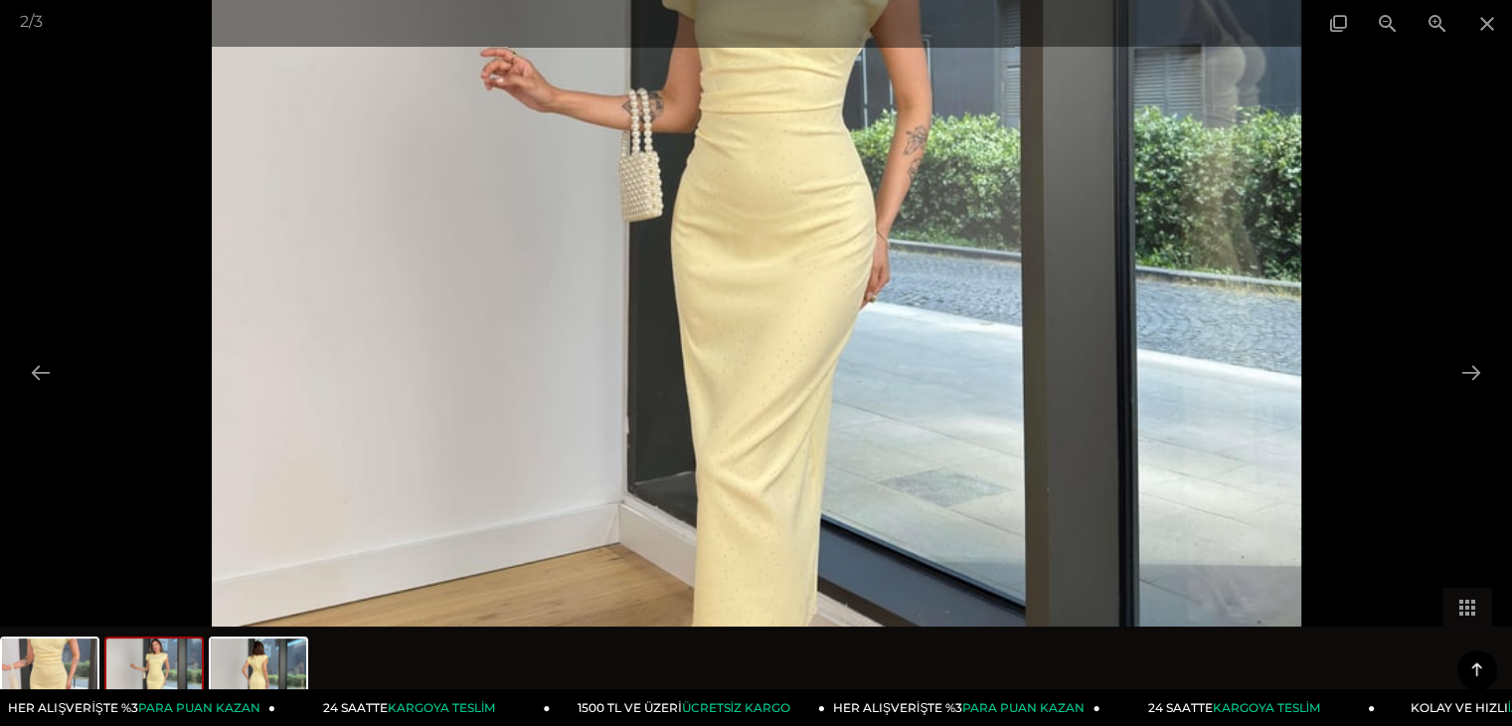
click at [777, 419] on img at bounding box center [757, 195] width 1090 height 1452
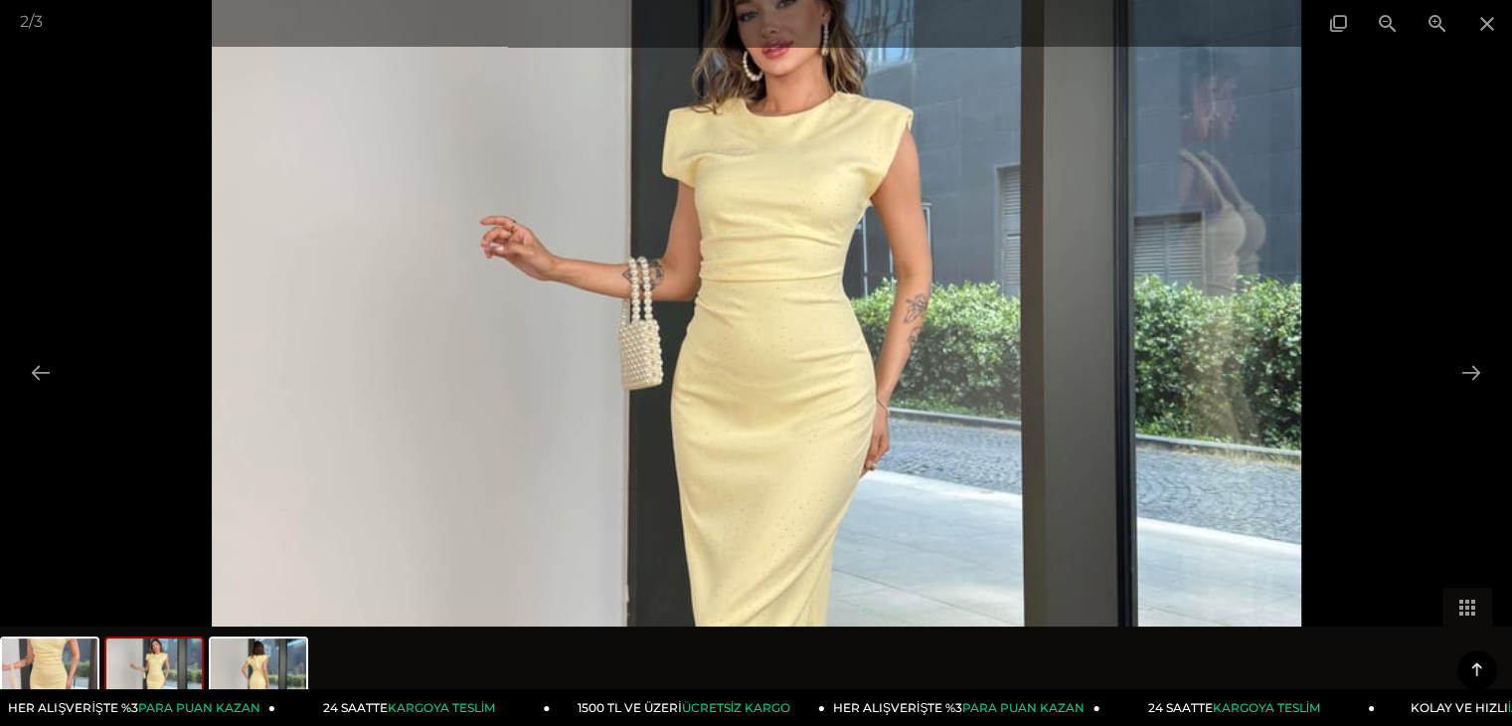
scroll to position [1591, 0]
click at [156, 680] on img at bounding box center [153, 676] width 95 height 76
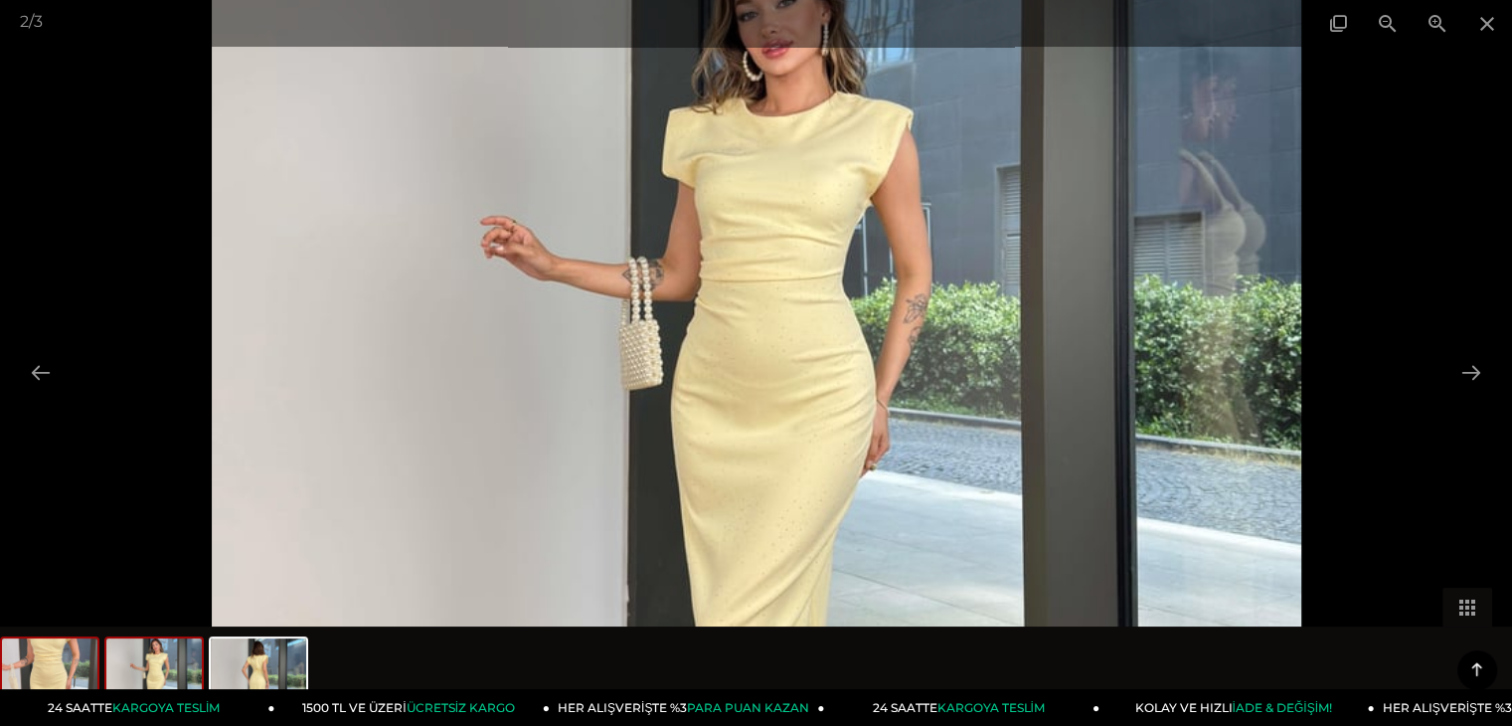
click at [44, 659] on img at bounding box center [49, 676] width 95 height 76
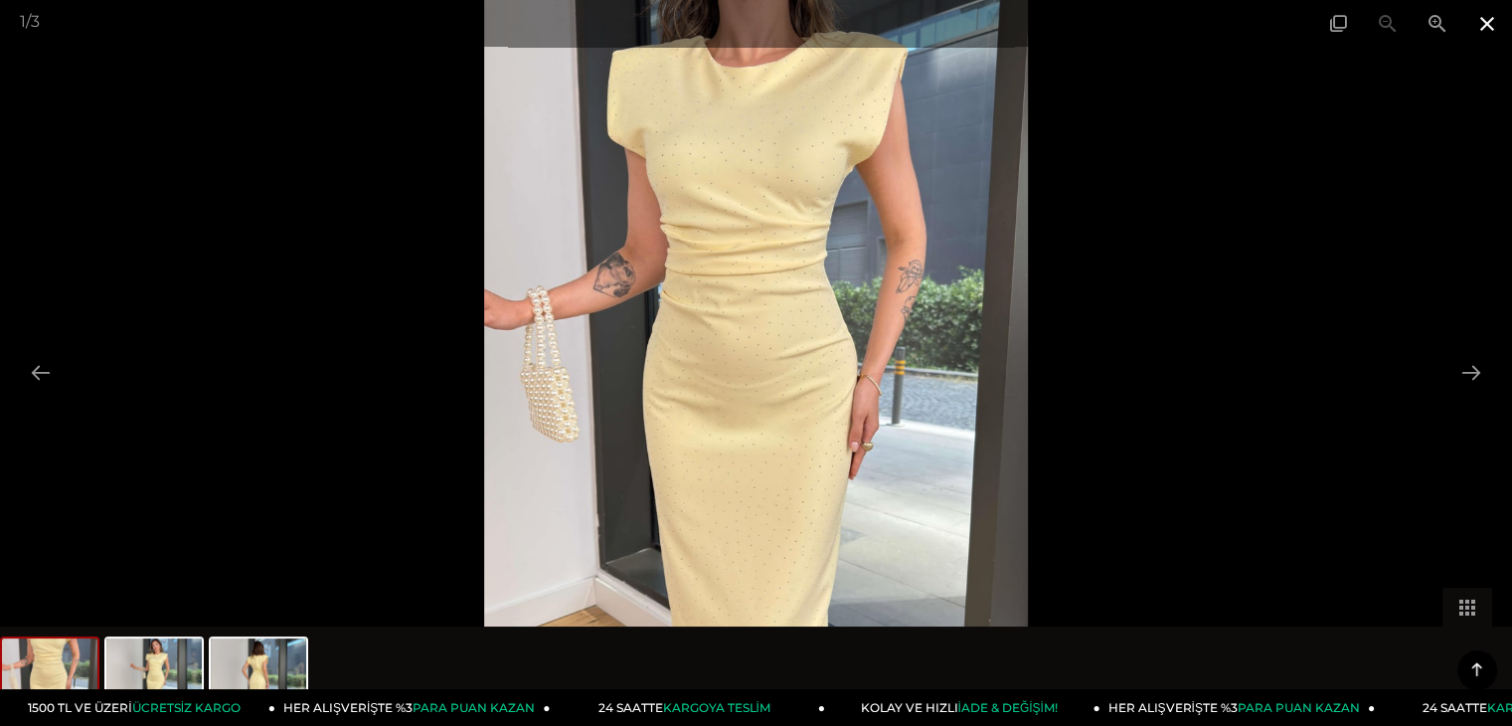
click at [1485, 5] on span at bounding box center [1487, 23] width 50 height 47
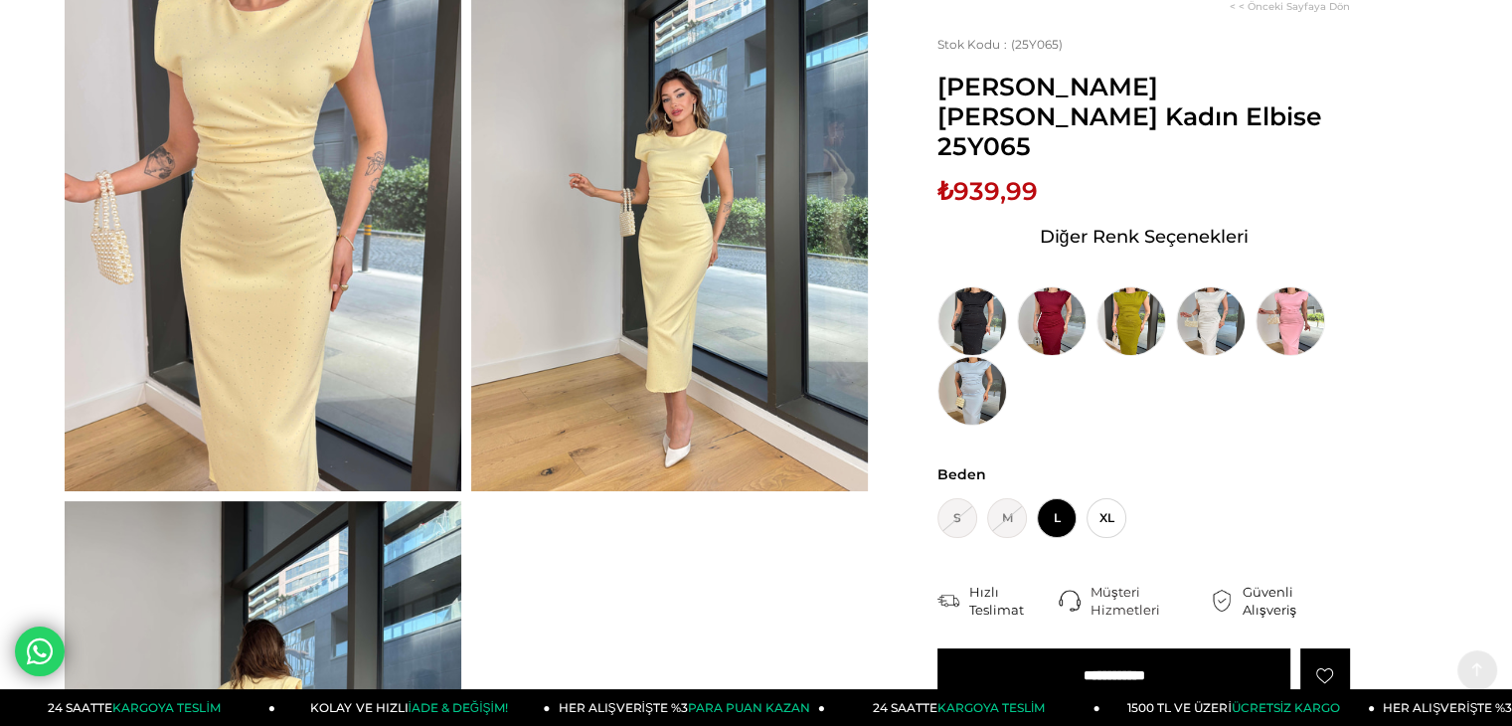
scroll to position [597, 0]
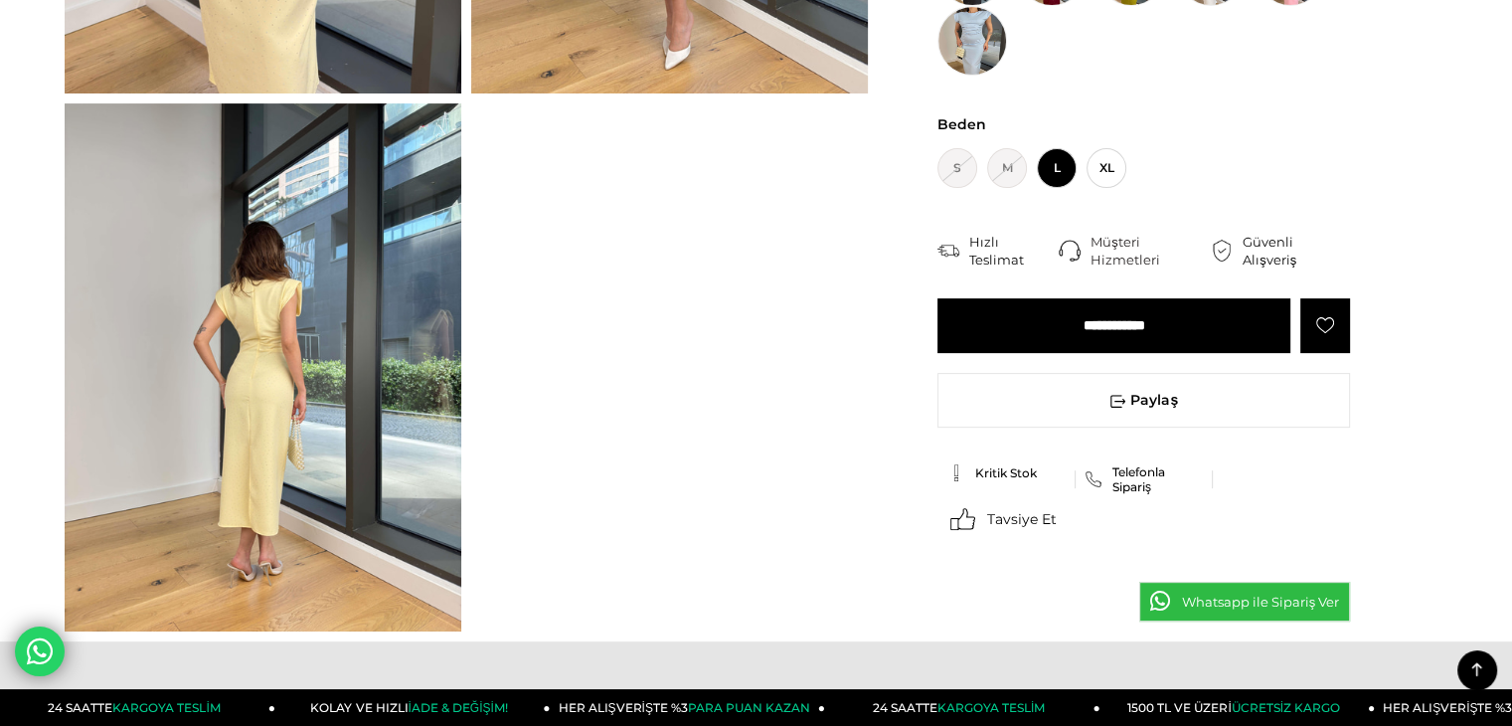
click at [238, 412] on img at bounding box center [263, 367] width 397 height 529
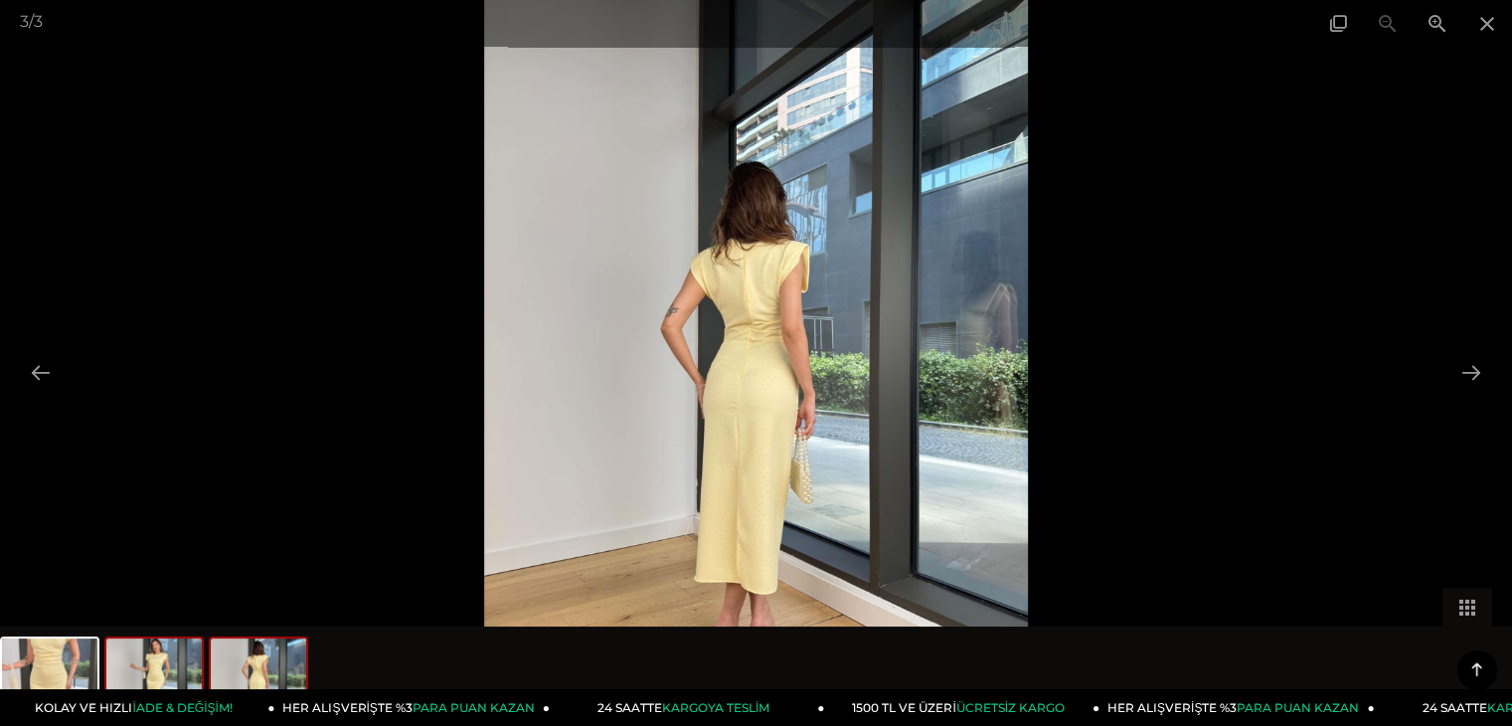
click at [140, 663] on img at bounding box center [153, 676] width 95 height 76
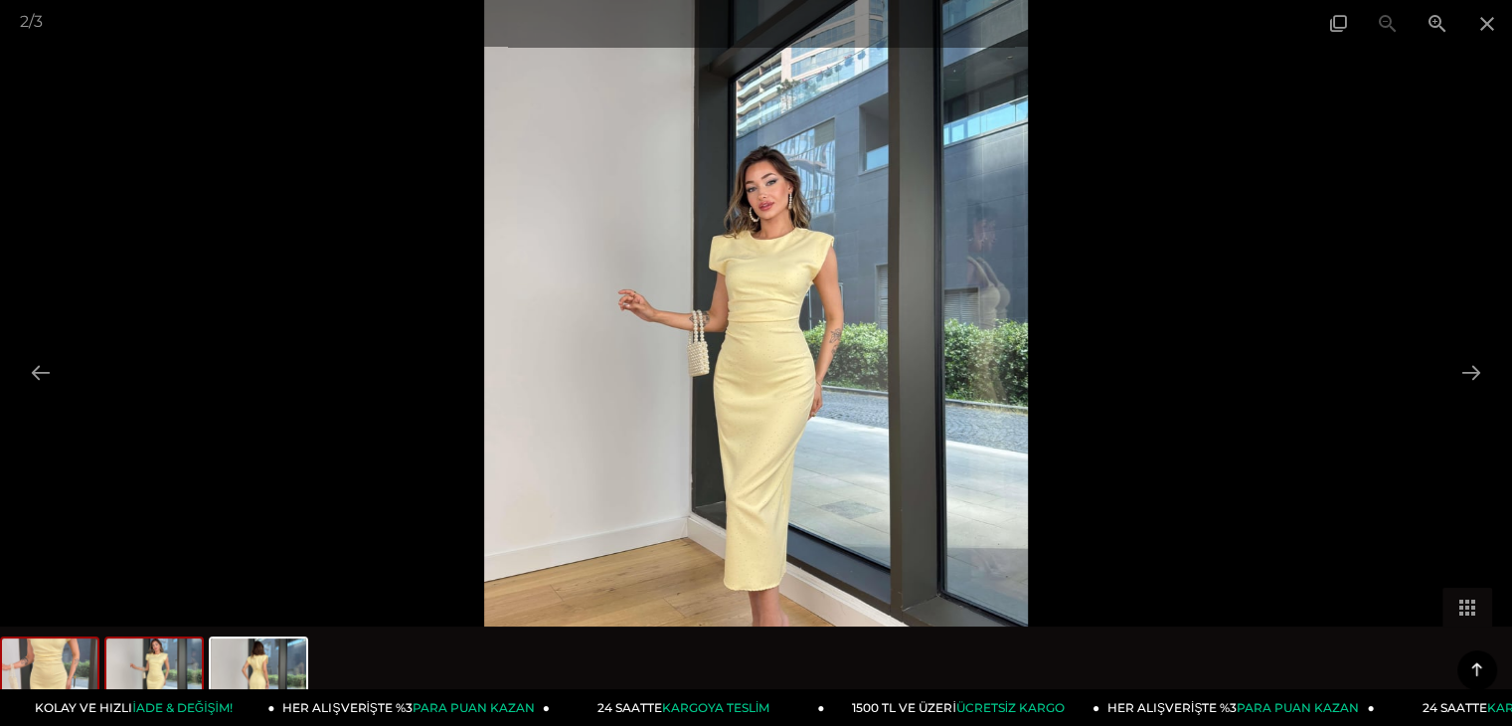
click at [64, 674] on img at bounding box center [49, 676] width 95 height 76
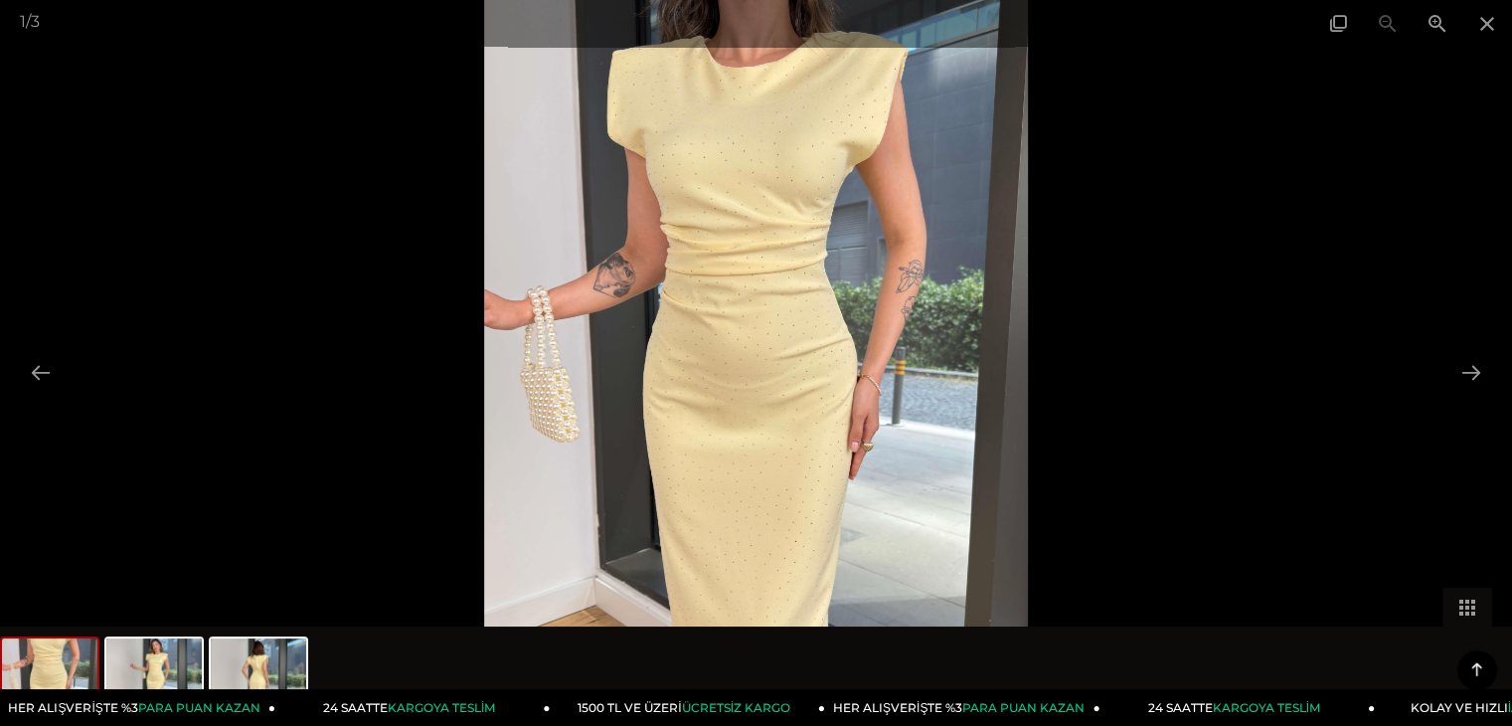
click at [87, 661] on img at bounding box center [49, 676] width 95 height 76
click at [168, 663] on img at bounding box center [153, 676] width 95 height 76
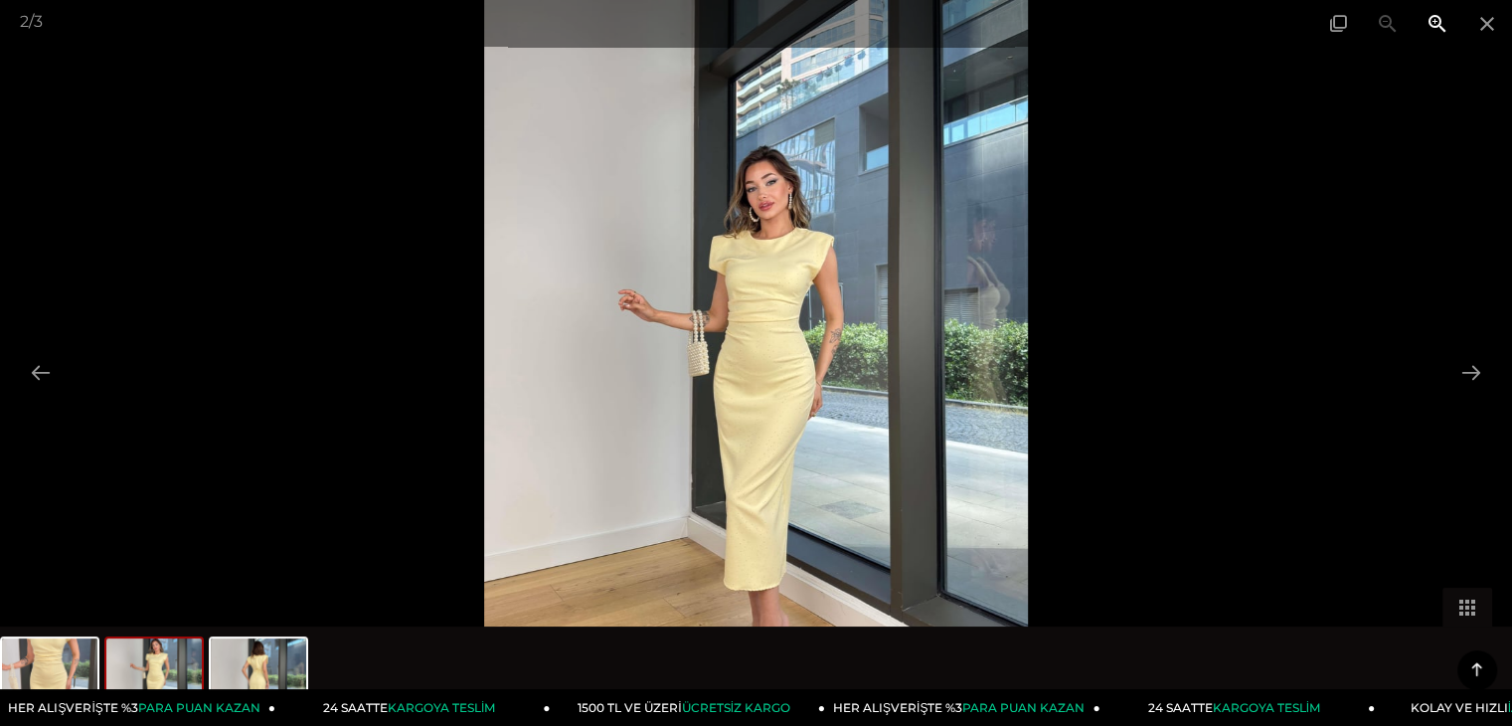
click at [1438, 31] on span at bounding box center [1438, 23] width 50 height 47
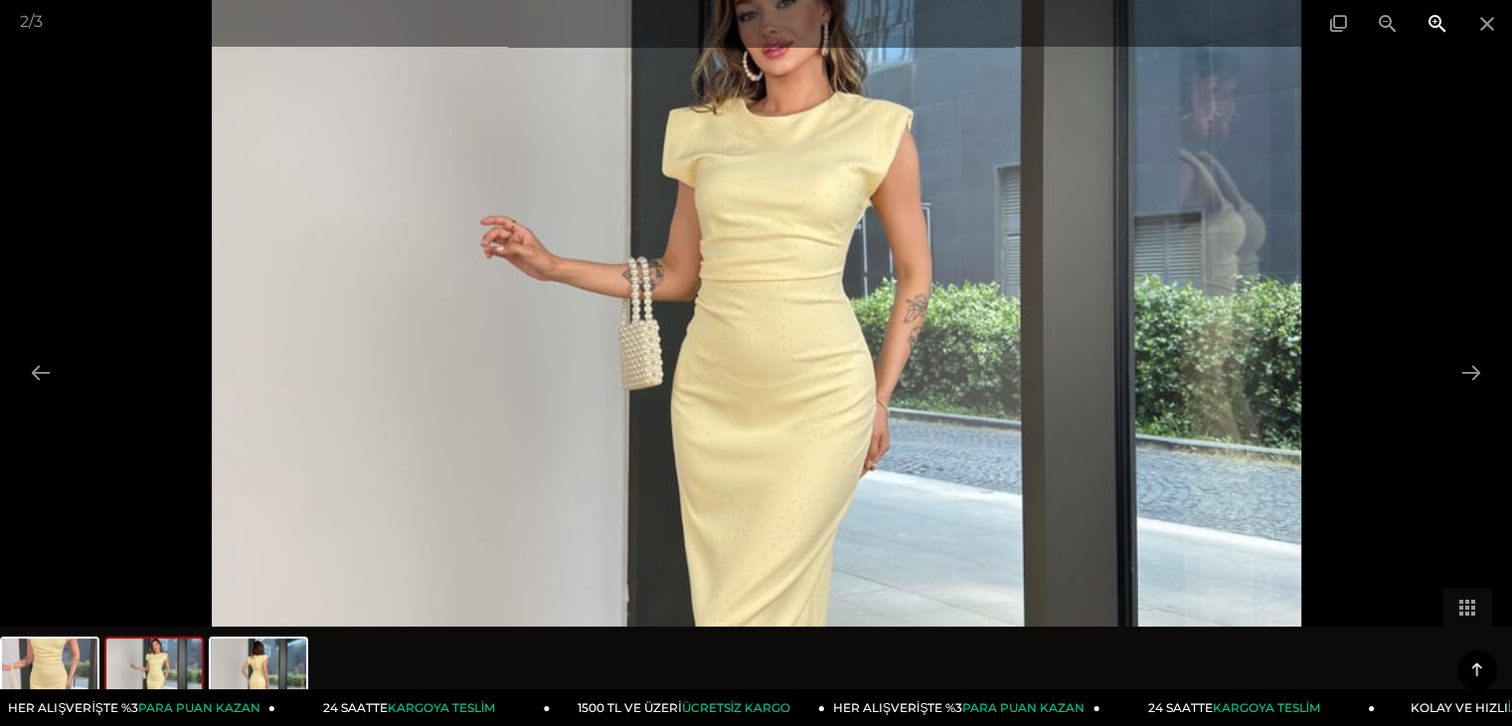
click at [1438, 31] on span at bounding box center [1438, 23] width 50 height 47
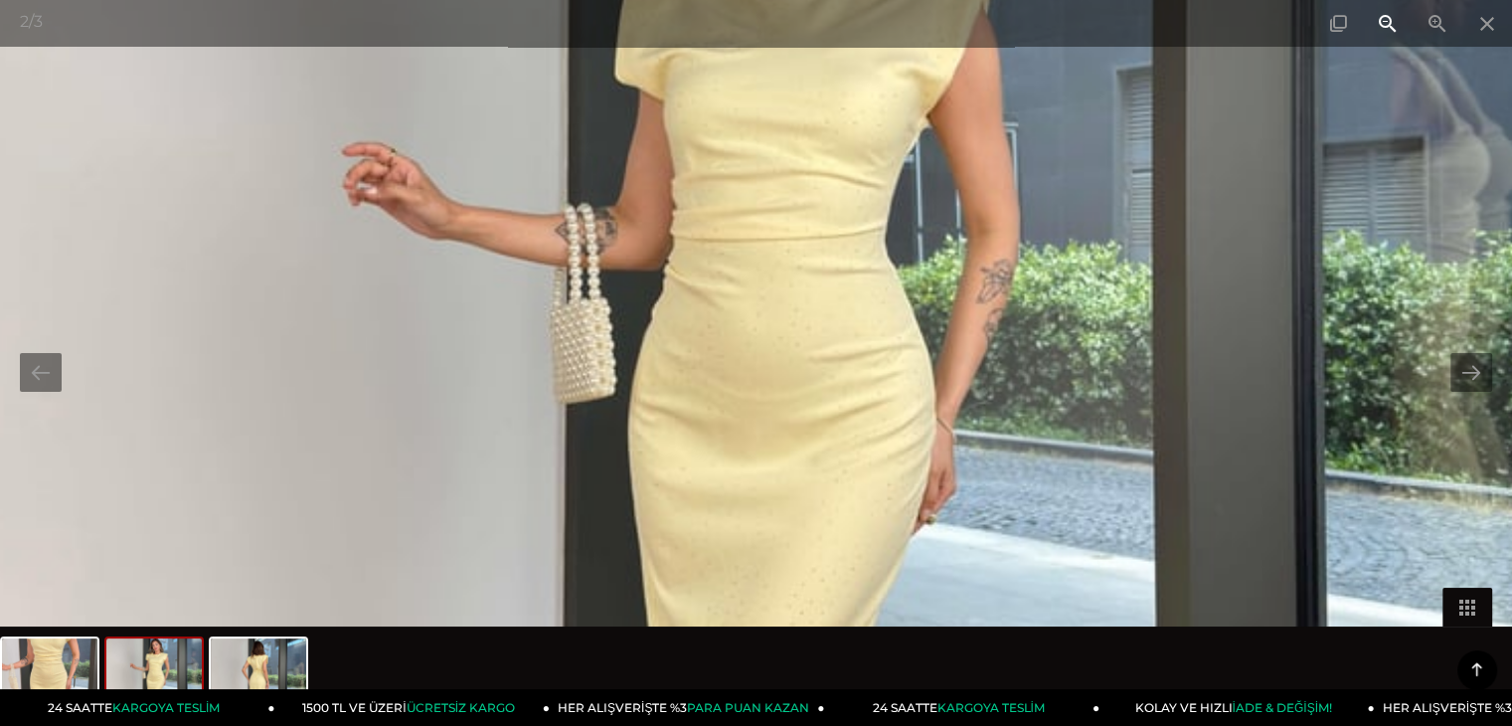
click at [1382, 26] on span at bounding box center [1388, 23] width 50 height 47
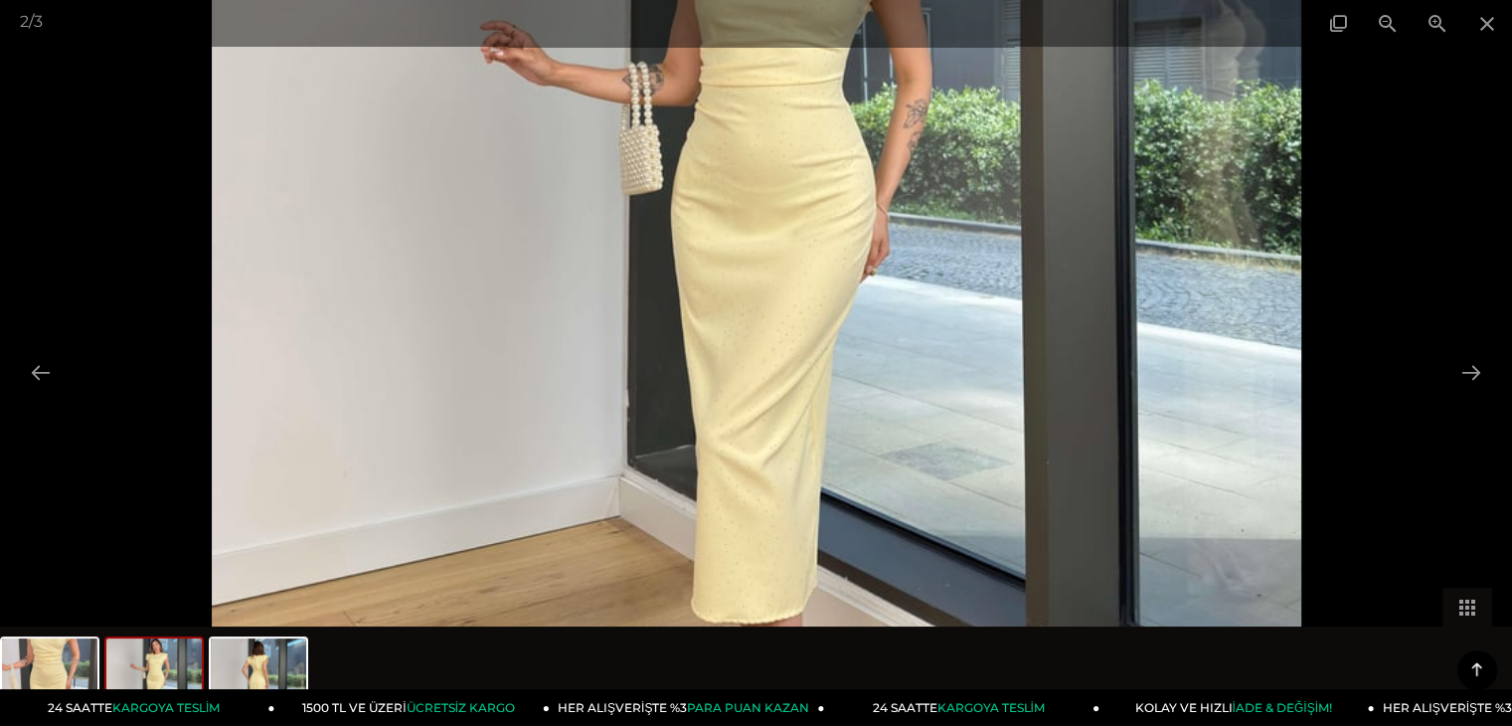
drag, startPoint x: 808, startPoint y: 334, endPoint x: 791, endPoint y: 162, distance: 172.8
click at [791, 162] on img at bounding box center [757, 168] width 1090 height 1452
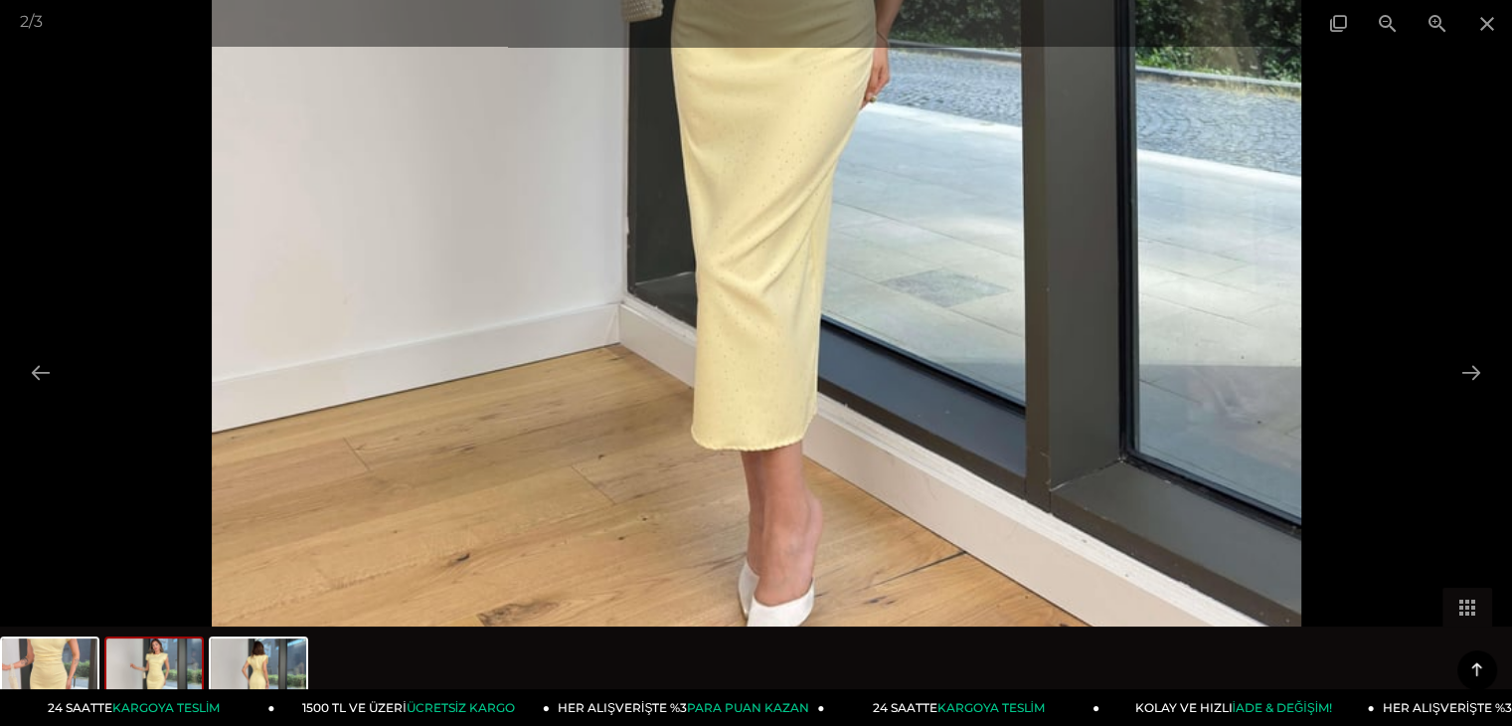
drag, startPoint x: 756, startPoint y: 376, endPoint x: 768, endPoint y: 205, distance: 171.4
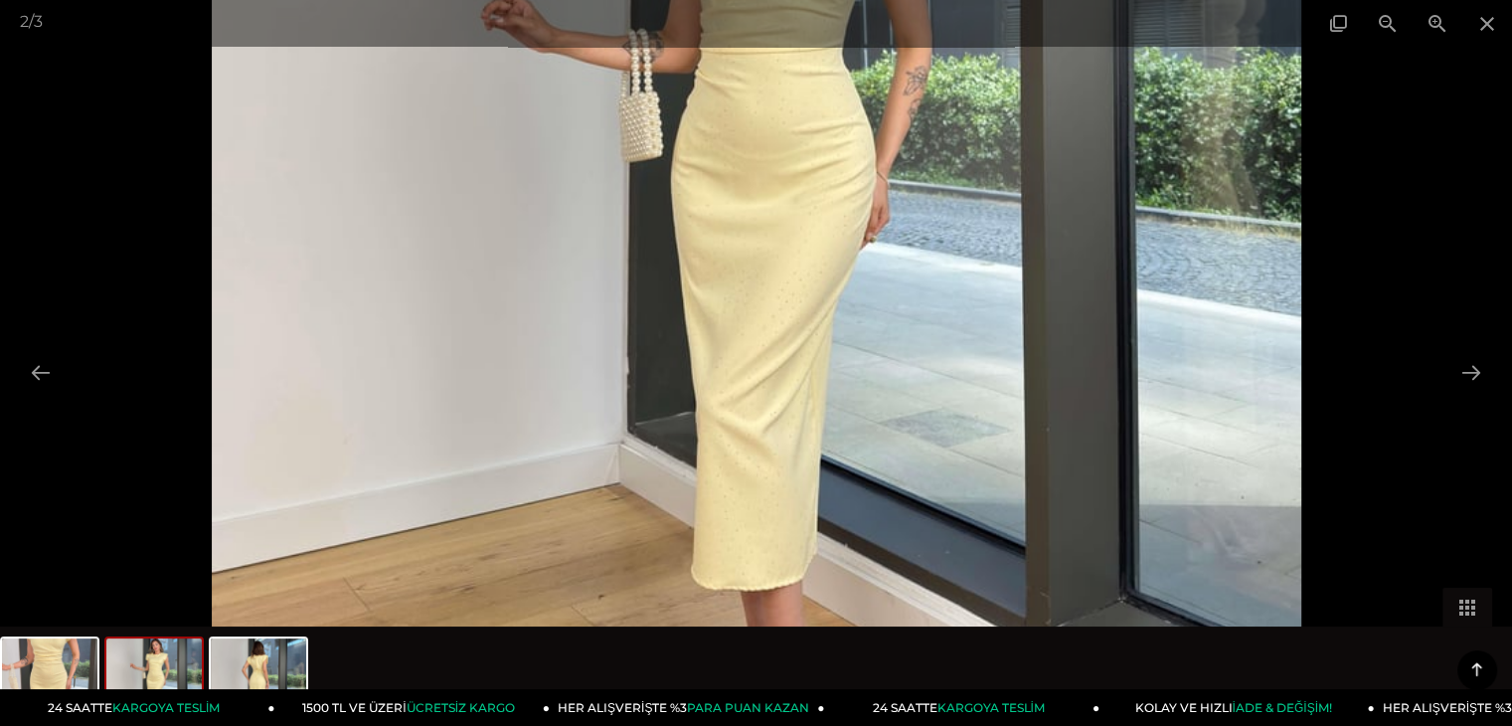
drag, startPoint x: 787, startPoint y: 193, endPoint x: 879, endPoint y: 315, distance: 152.7
click at [781, 404] on img at bounding box center [757, 135] width 1090 height 1452
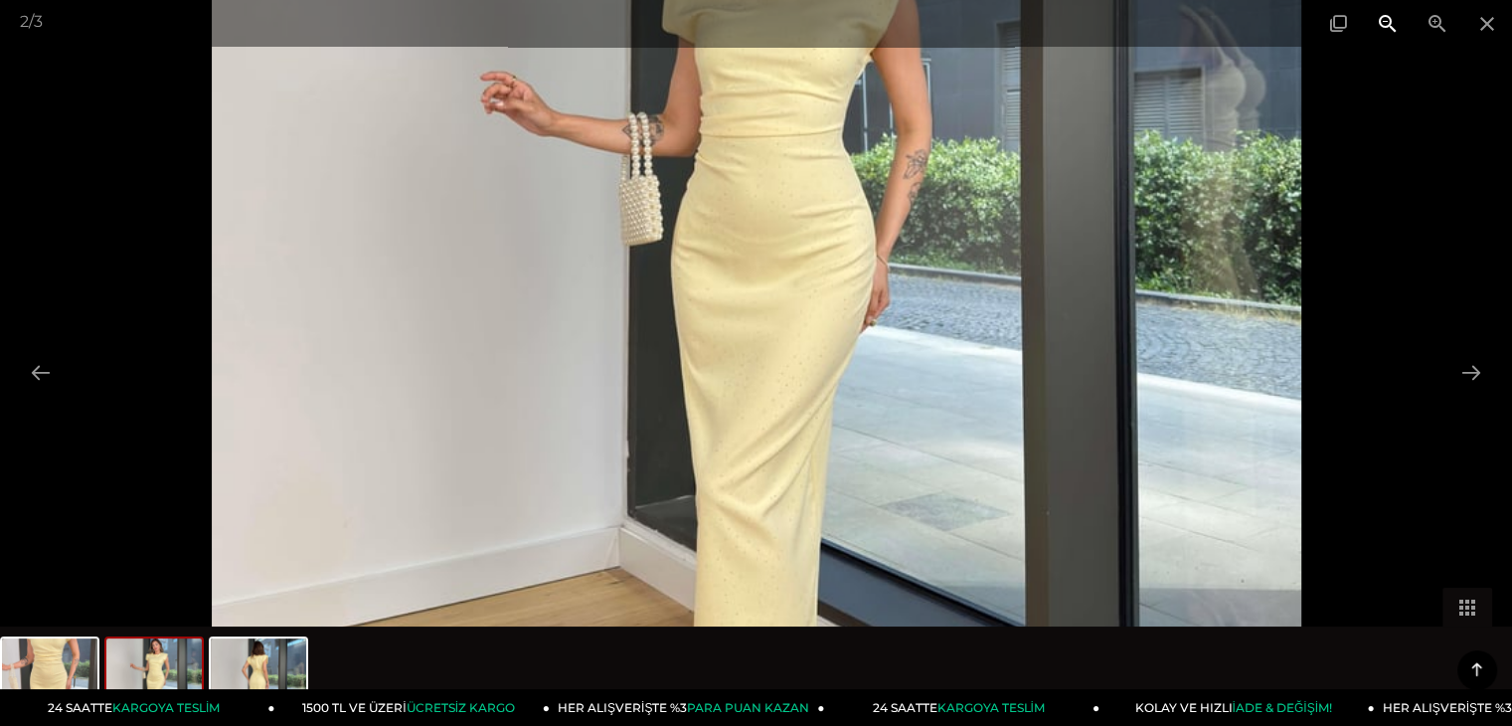
click at [1389, 25] on span at bounding box center [1388, 23] width 50 height 47
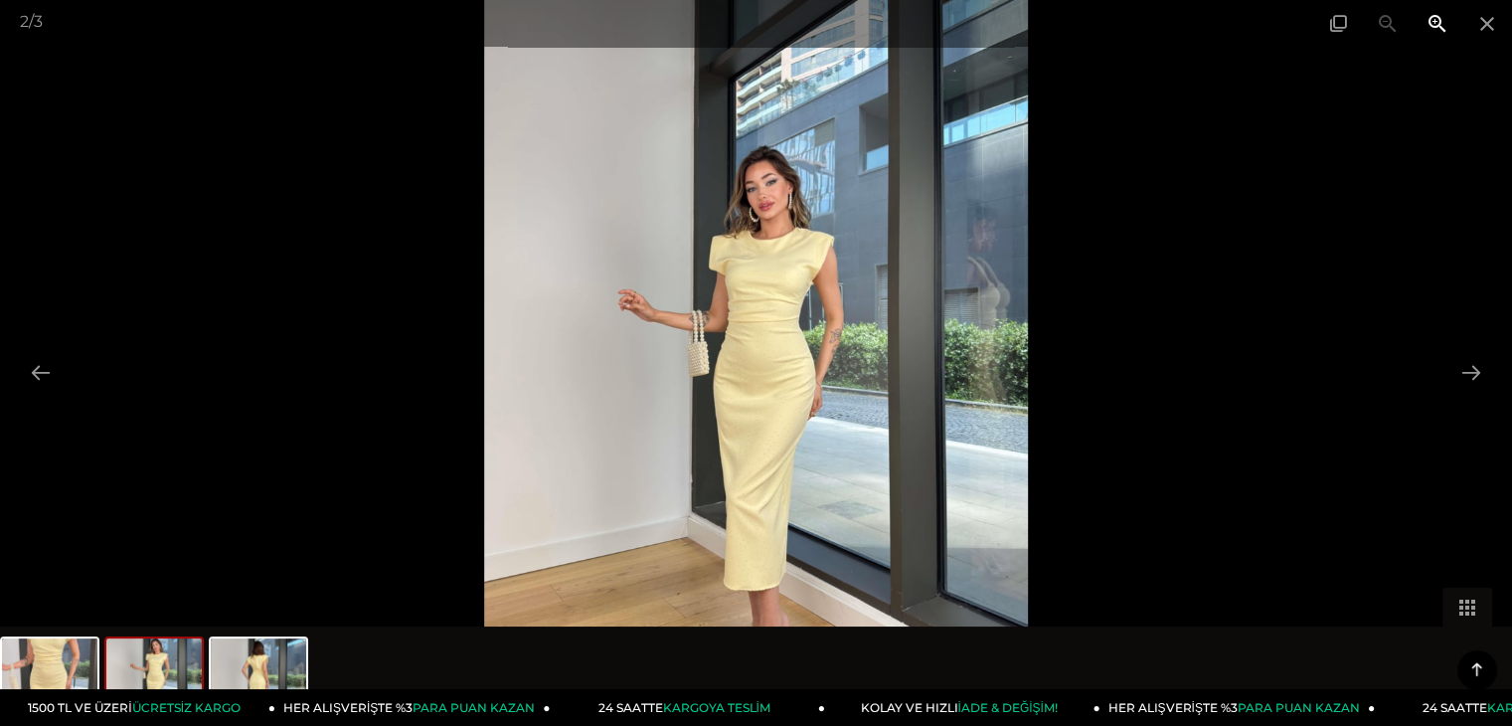
click at [1459, 26] on span at bounding box center [1438, 23] width 50 height 47
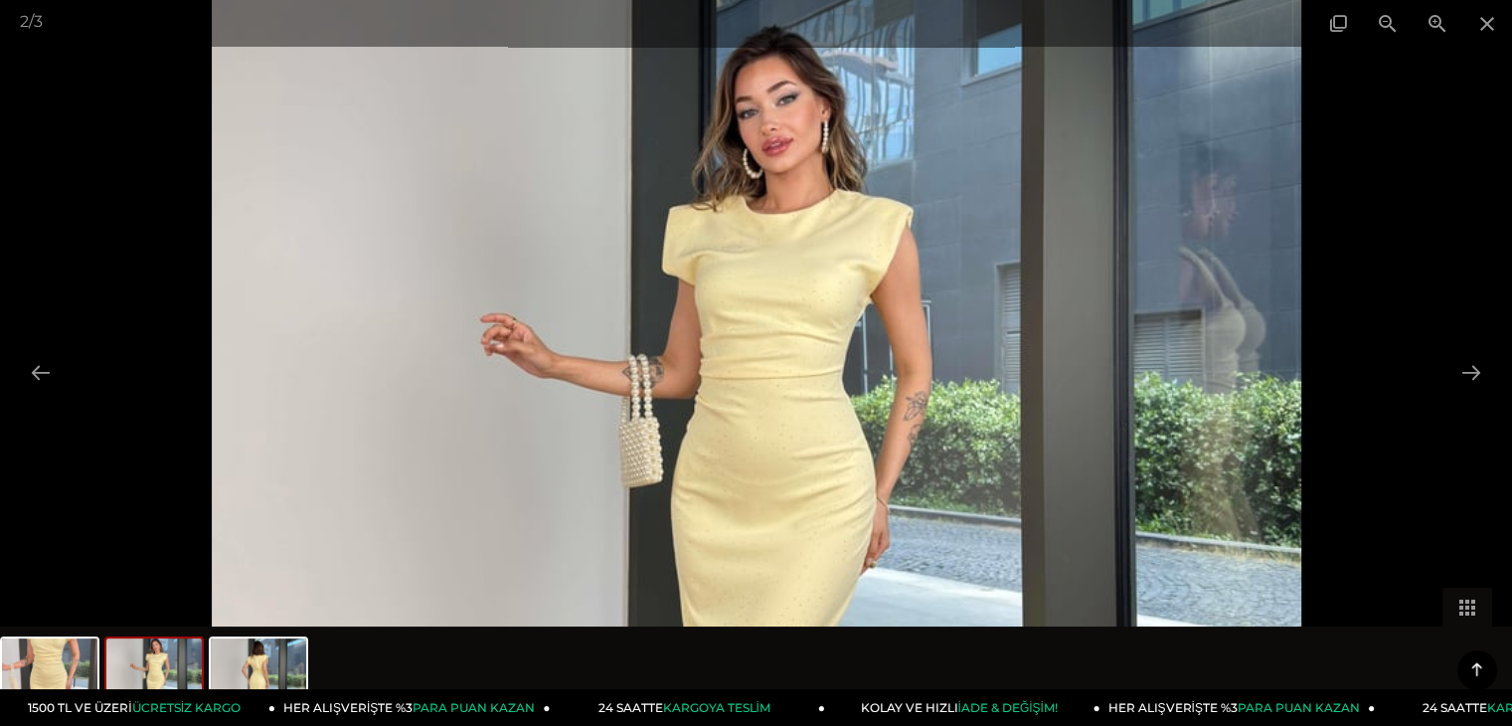
drag, startPoint x: 841, startPoint y: 254, endPoint x: 829, endPoint y: 277, distance: 26.7
click at [829, 277] on img at bounding box center [757, 461] width 1090 height 1452
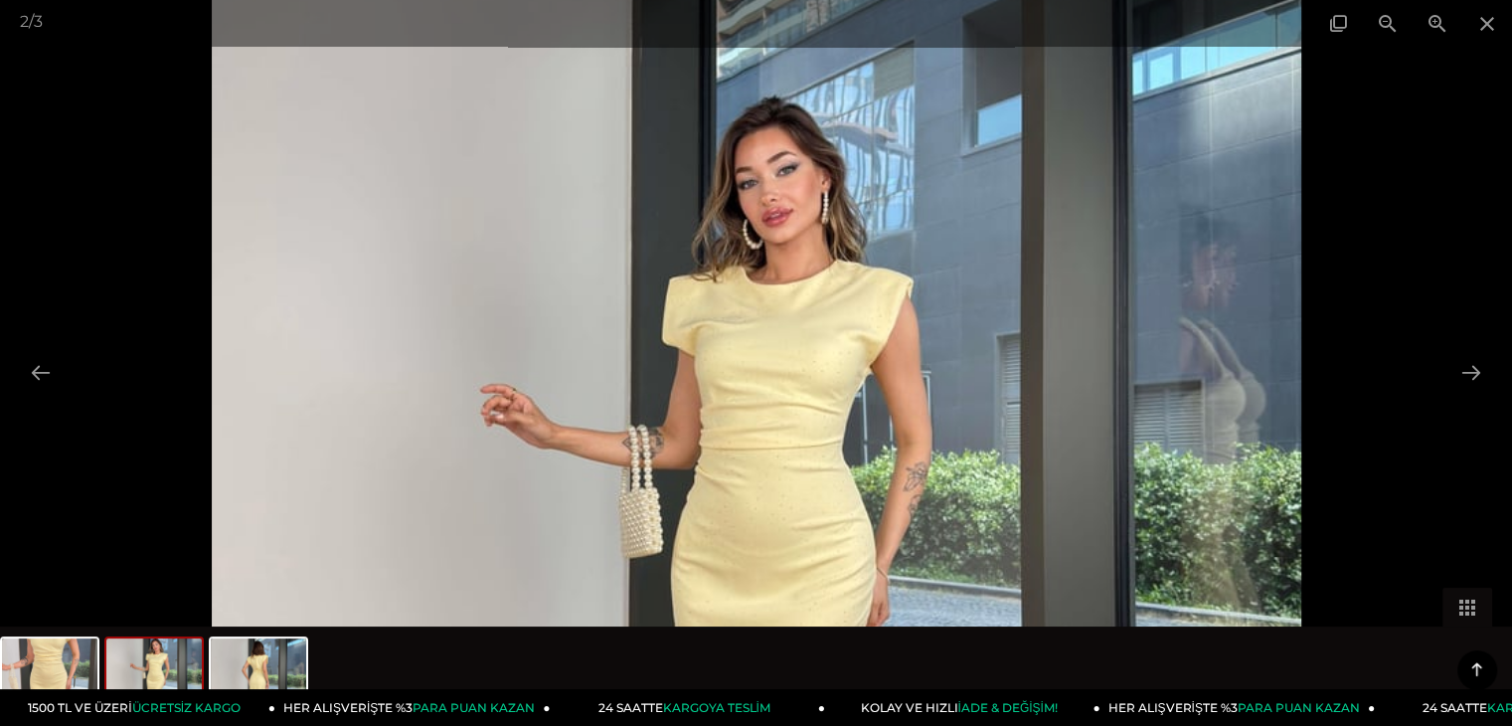
drag, startPoint x: 844, startPoint y: 178, endPoint x: 839, endPoint y: 241, distance: 62.8
click at [839, 241] on img at bounding box center [757, 531] width 1090 height 1452
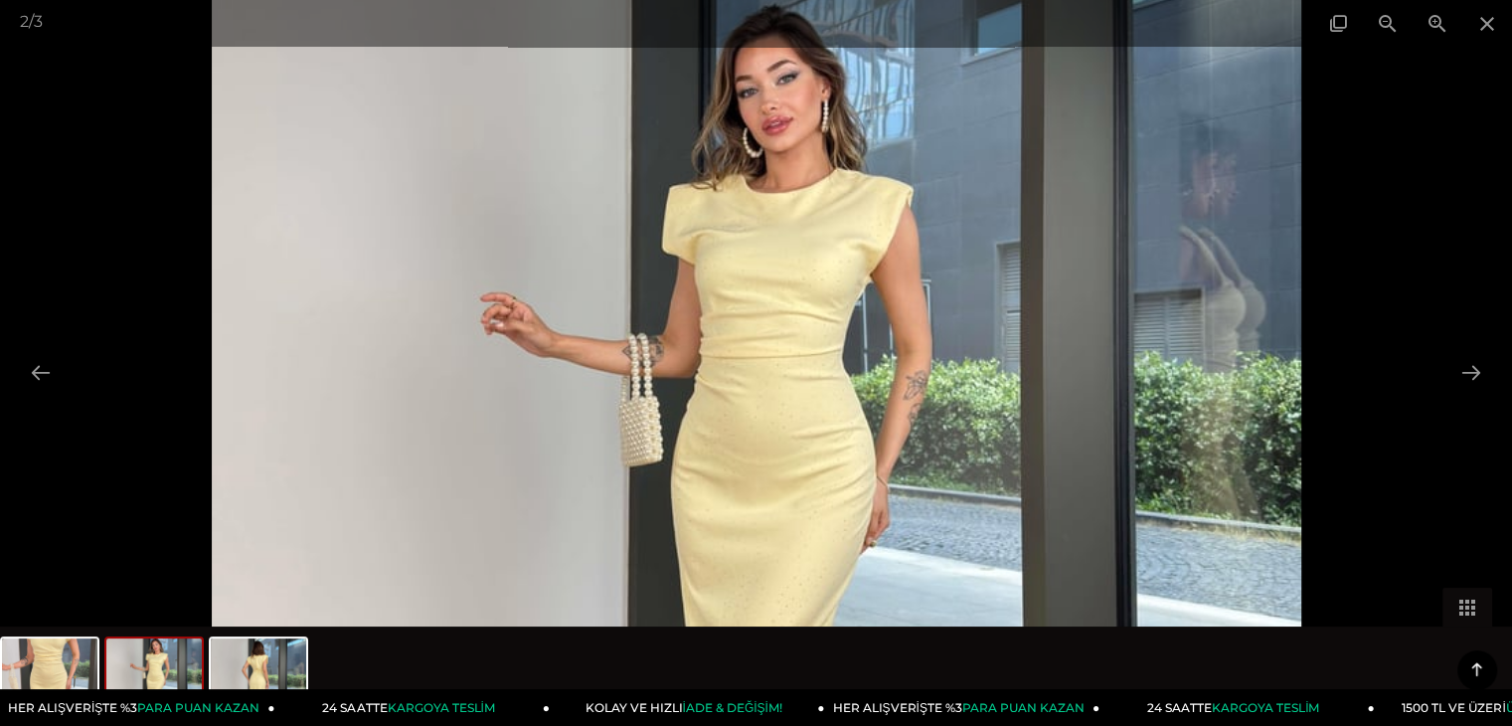
drag, startPoint x: 833, startPoint y: 367, endPoint x: 842, endPoint y: 261, distance: 105.8
click at [842, 261] on img at bounding box center [757, 440] width 1090 height 1452
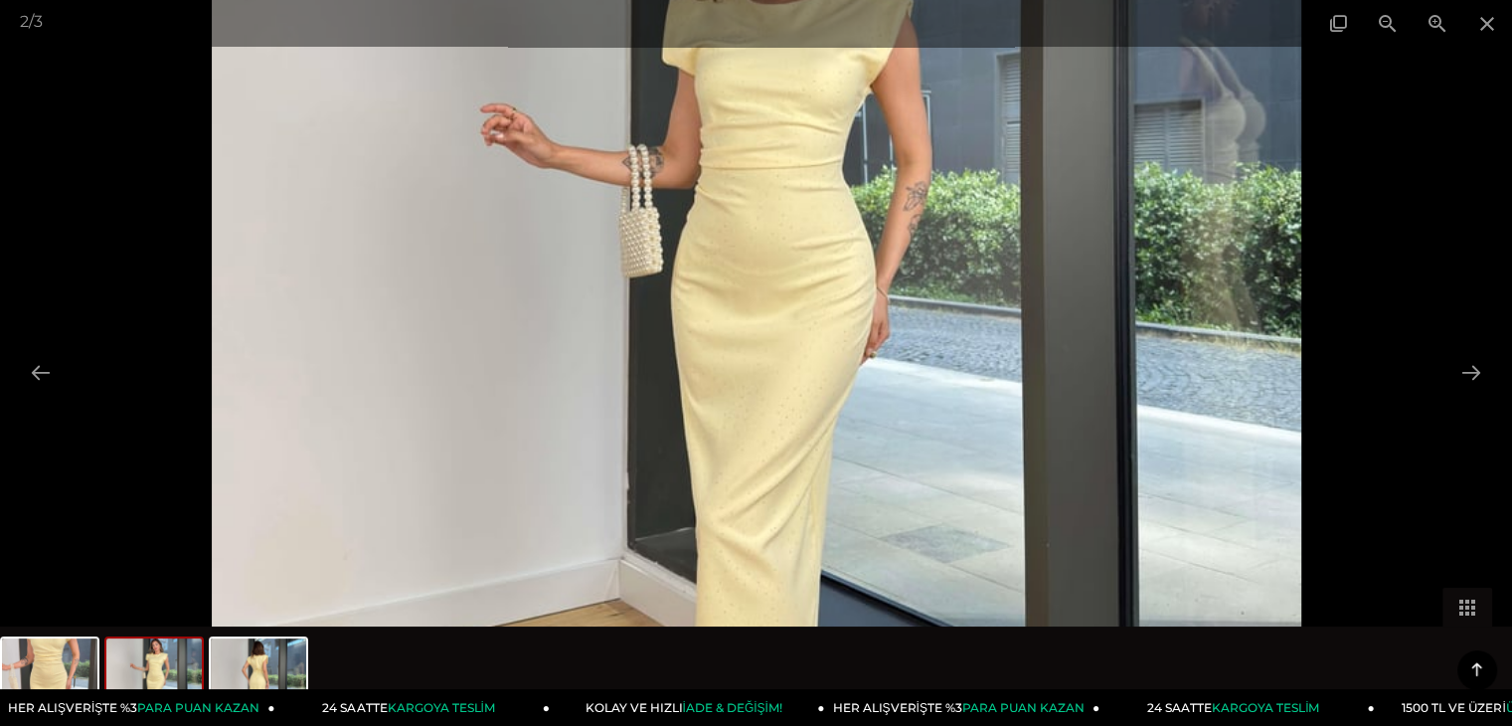
drag, startPoint x: 823, startPoint y: 466, endPoint x: 812, endPoint y: 282, distance: 184.3
click at [825, 236] on img at bounding box center [757, 251] width 1090 height 1452
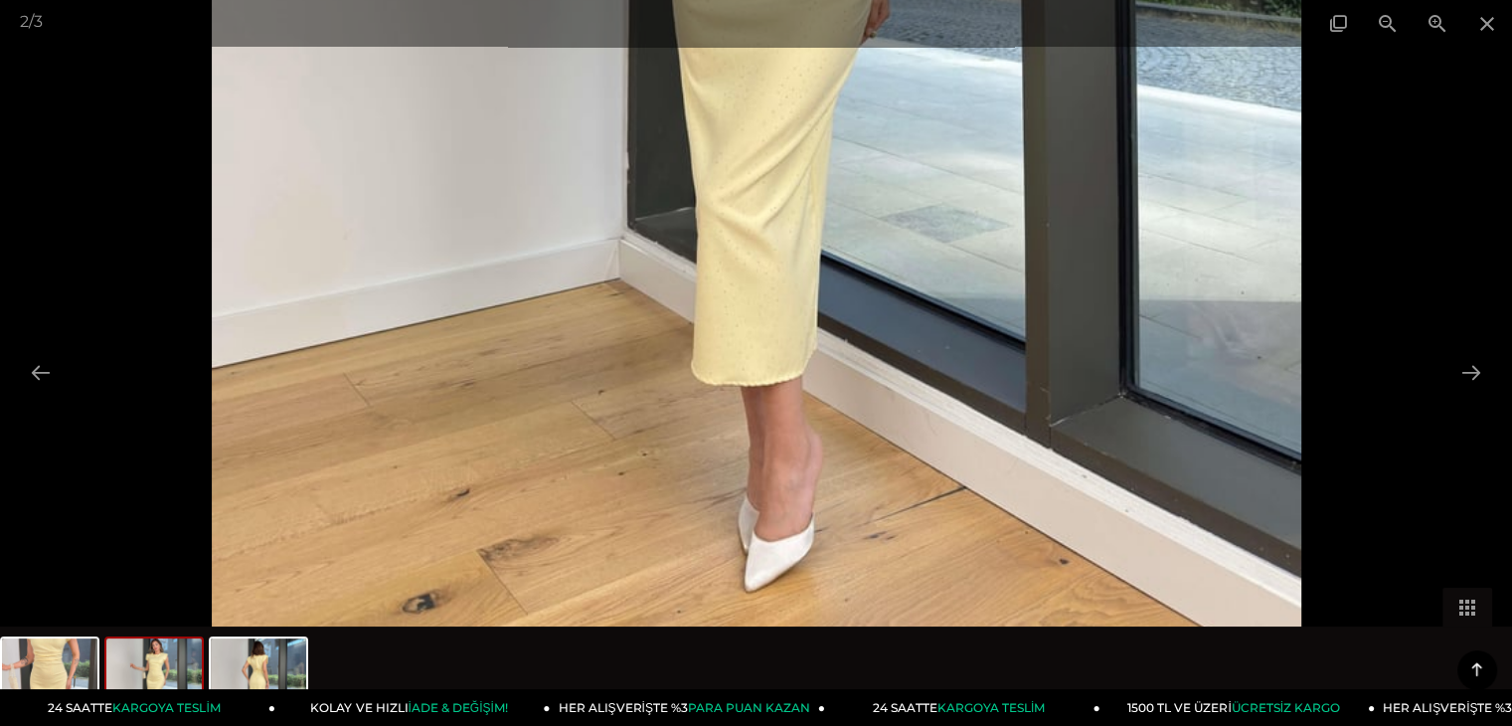
drag, startPoint x: 813, startPoint y: 553, endPoint x: 815, endPoint y: 270, distance: 282.4
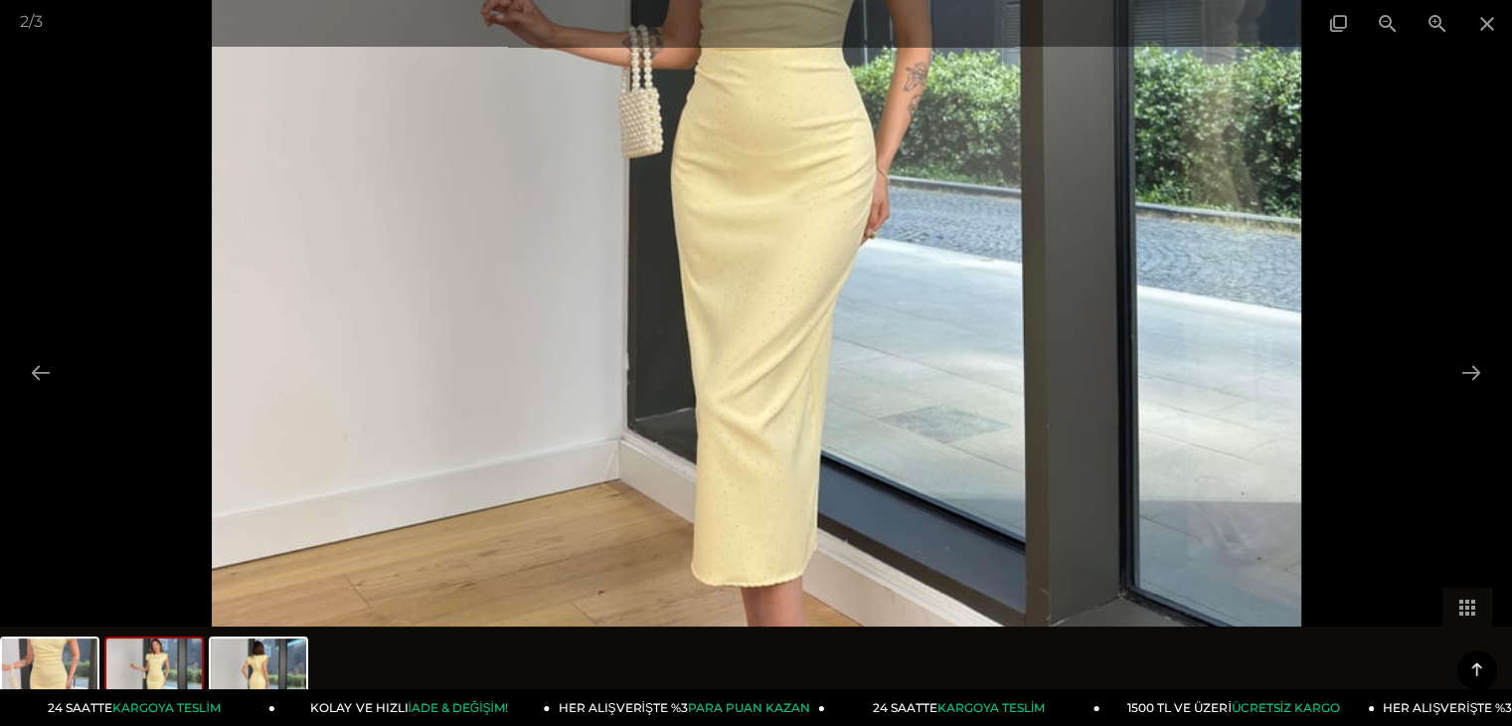
drag, startPoint x: 796, startPoint y: 188, endPoint x: 783, endPoint y: 454, distance: 266.8
click at [783, 454] on img at bounding box center [757, 131] width 1090 height 1452
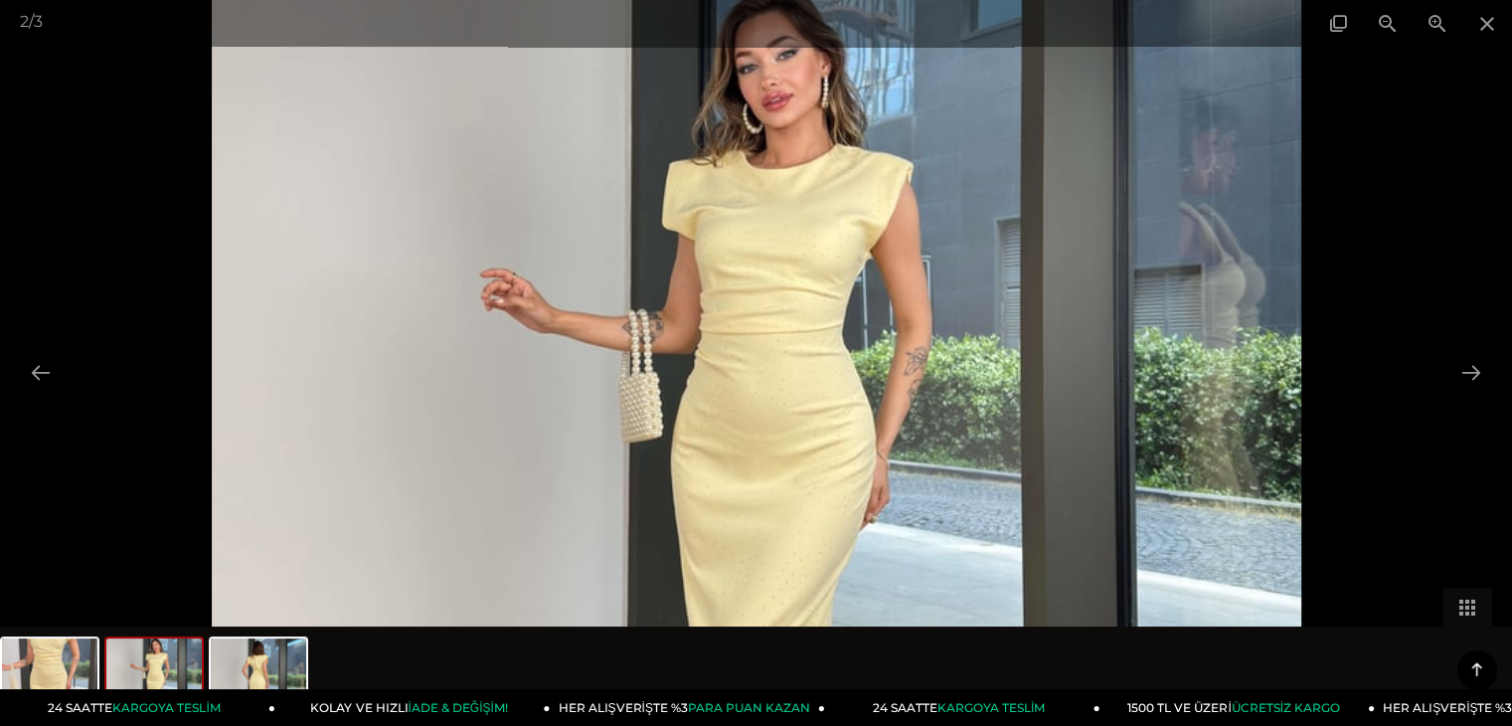
drag, startPoint x: 764, startPoint y: 411, endPoint x: 756, endPoint y: 508, distance: 97.8
click at [756, 508] on img at bounding box center [757, 416] width 1090 height 1452
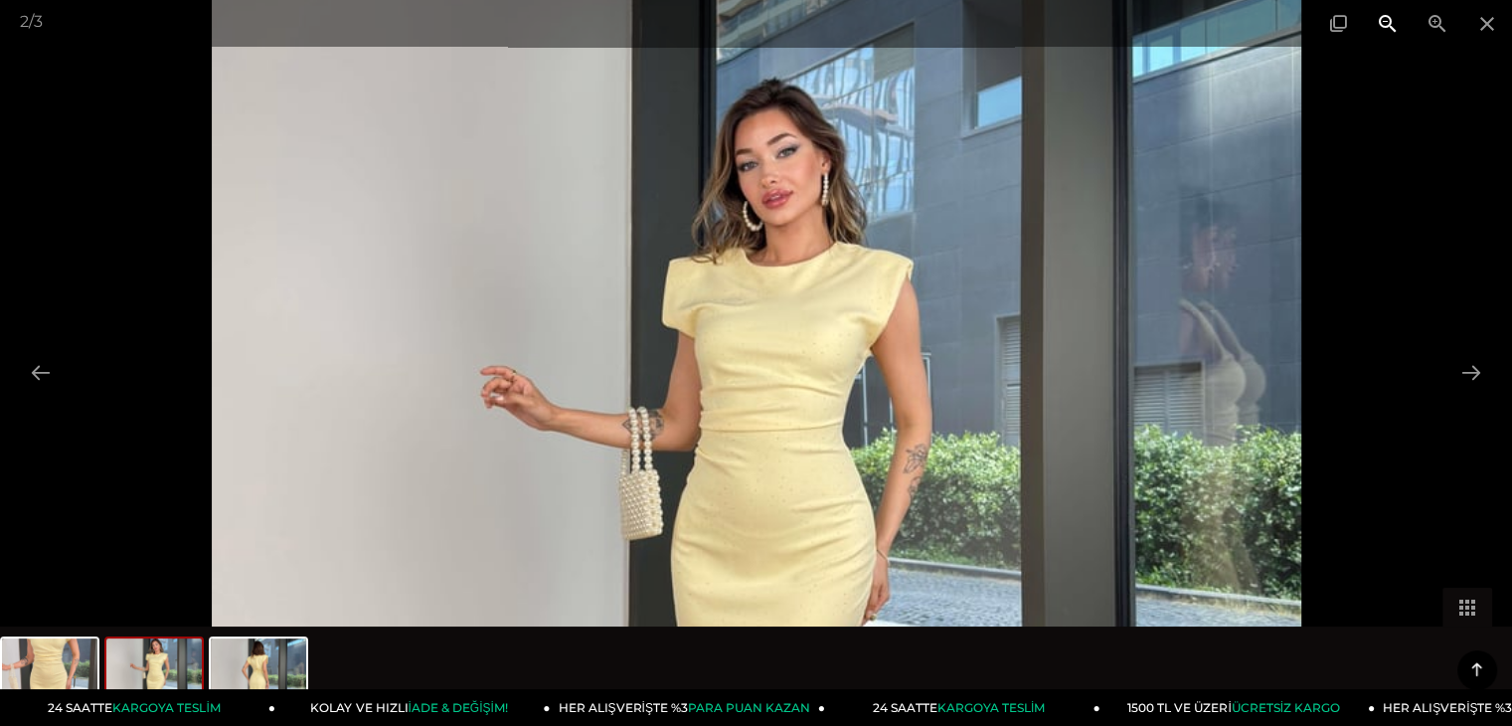
click at [1390, 33] on span at bounding box center [1388, 23] width 50 height 47
click at [1390, 33] on div "2 / 3" at bounding box center [756, 23] width 1512 height 47
